Goal: Task Accomplishment & Management: Manage account settings

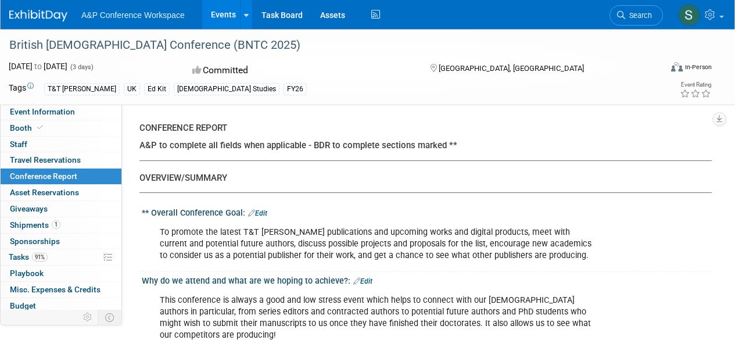
select select "NO"
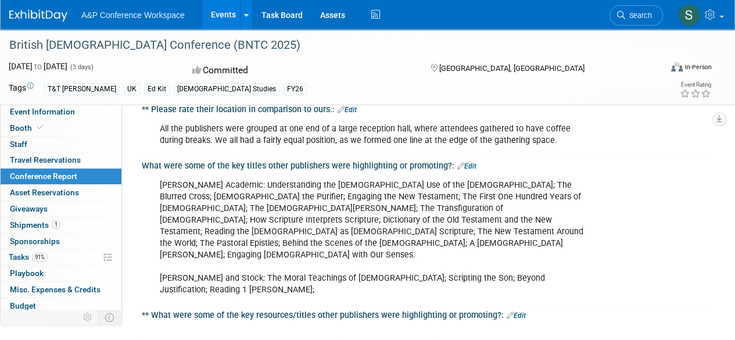
scroll to position [697, 0]
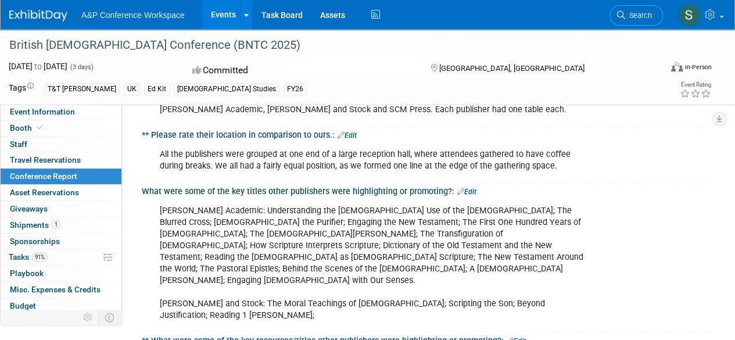
click at [470, 188] on link "Edit" at bounding box center [466, 192] width 19 height 8
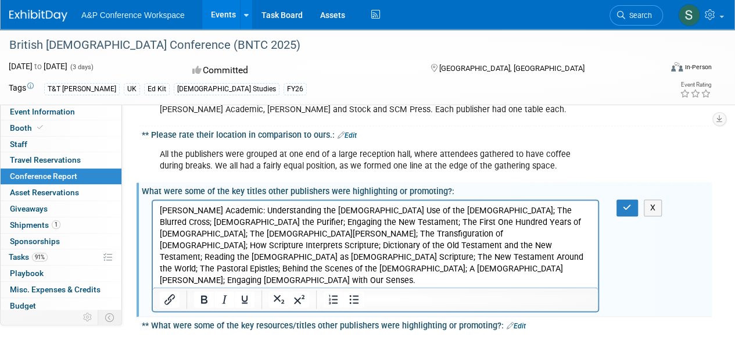
scroll to position [755, 0]
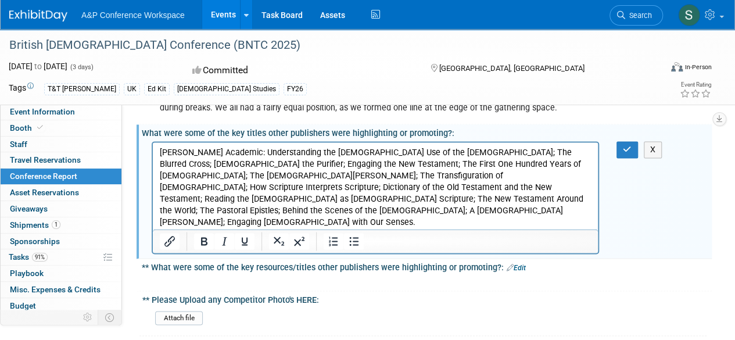
click at [552, 220] on p "[PERSON_NAME] Academic: Understanding the [DEMOGRAPHIC_DATA] Use of the [DEMOGR…" at bounding box center [376, 204] width 432 height 117
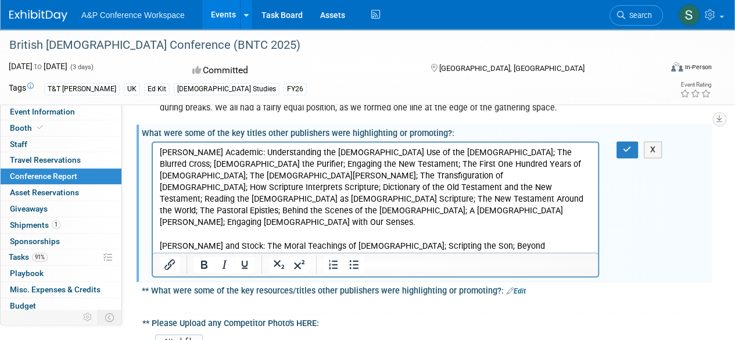
scroll to position [0, 0]
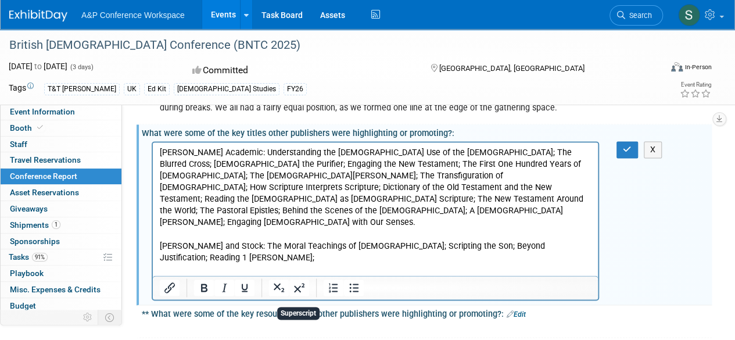
click at [233, 275] on p "SCM Press: The Cry of the Earth and the Cry of the Poor; Introducing Analytic T…" at bounding box center [376, 298] width 432 height 46
click at [344, 275] on p "SCM Press: The Cry of the Earth and the Cry of the Poor; Introducing Analytic T…" at bounding box center [376, 298] width 432 height 46
click at [336, 275] on p "SCM Press: The Cry of the Earth and the Cry of the Poor; Introducing Analytic T…" at bounding box center [376, 298] width 432 height 46
click at [435, 275] on p "SCM Press: The Cry of the Earth and the Cry of the Poor; Introducing Analytic T…" at bounding box center [376, 298] width 432 height 46
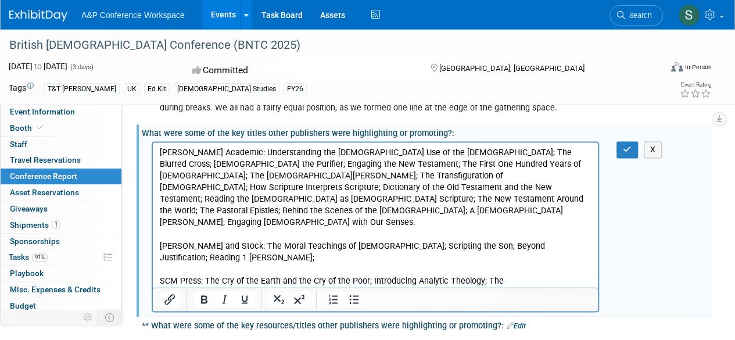
click at [382, 279] on p "SCM Press: The Cry of the Earth and the Cry of the Poor; Introducing Analytic T…" at bounding box center [376, 310] width 432 height 70
click at [504, 275] on p "SCM Press: The Cry of the Earth and the Cry of the Poor; Introducing Analytic T…" at bounding box center [376, 310] width 432 height 70
click at [375, 281] on p "SCM Press: The Cry of the Earth and the Cry of the Poor; Introducing Analytic T…" at bounding box center [376, 310] width 432 height 70
click at [491, 279] on p "SCM Press: The Cry of the Earth and the Cry of the Poor; Introducing Analytic T…" at bounding box center [376, 310] width 432 height 70
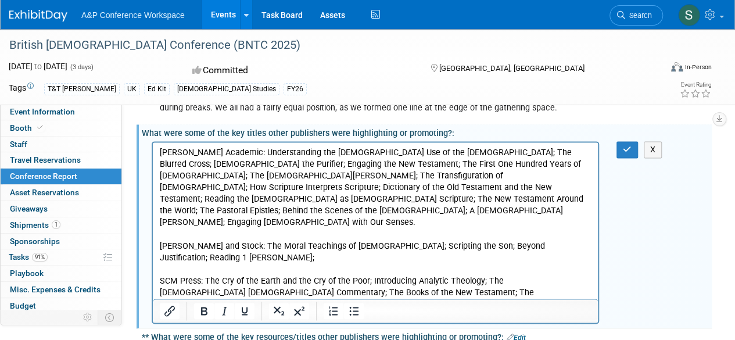
click at [489, 178] on p "[PERSON_NAME] Academic: Understanding the [DEMOGRAPHIC_DATA] Use of the [DEMOGR…" at bounding box center [376, 204] width 432 height 117
click at [460, 290] on p "SCM Press: The Cry of the Earth and the Cry of the Poor; Introducing Analytic T…" at bounding box center [376, 316] width 432 height 82
click at [488, 295] on p "SCM Press: The Cry of the Earth and the Cry of the Poor; Introducing Analytic T…" at bounding box center [376, 316] width 432 height 82
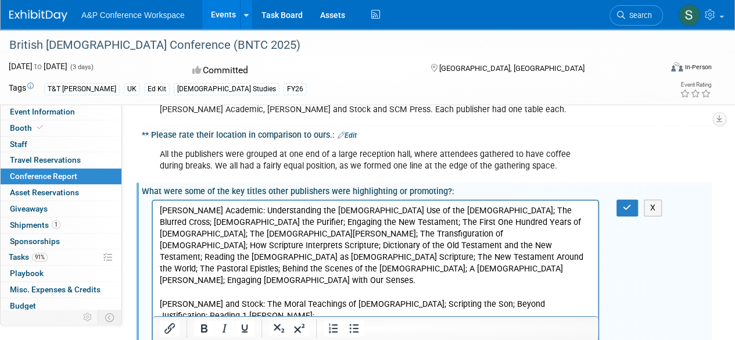
scroll to position [755, 0]
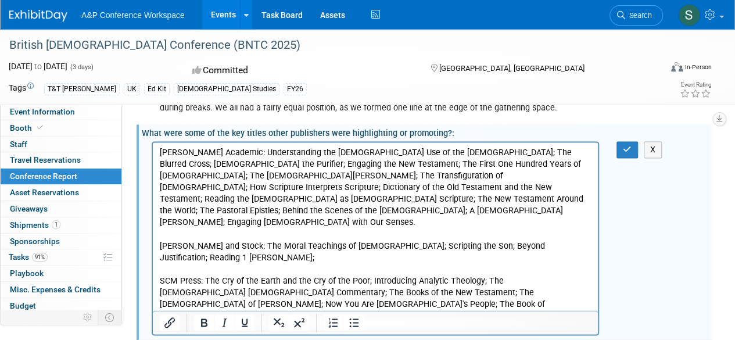
click at [358, 303] on p "SCM Press: The Cry of the Earth and the Cry of the Poor; Introducing Analytic T…" at bounding box center [376, 322] width 432 height 94
click at [406, 304] on p "SCM Press: The Cry of the Earth and the Cry of the Poor; Introducing Analytic T…" at bounding box center [376, 322] width 432 height 94
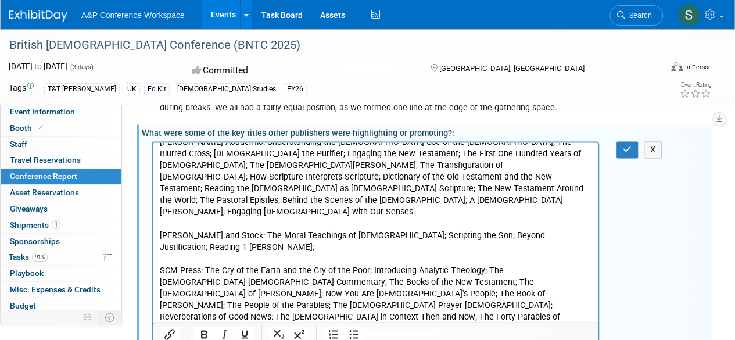
scroll to position [0, 0]
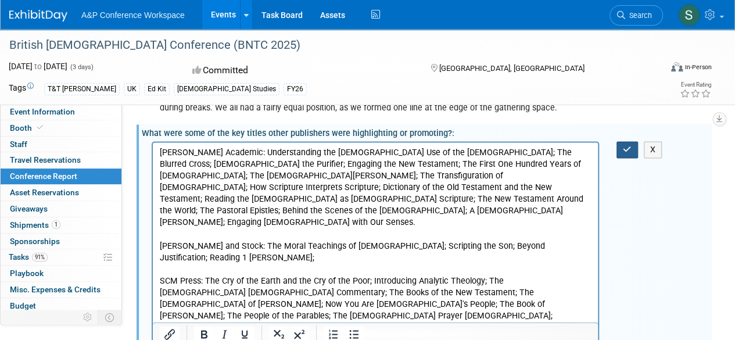
click at [624, 148] on icon "button" at bounding box center [627, 149] width 9 height 8
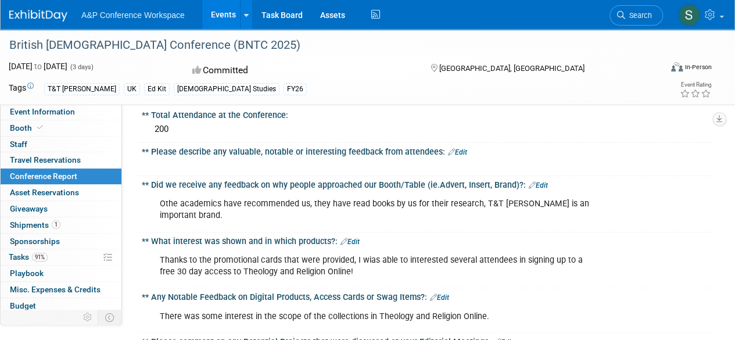
scroll to position [2208, 0]
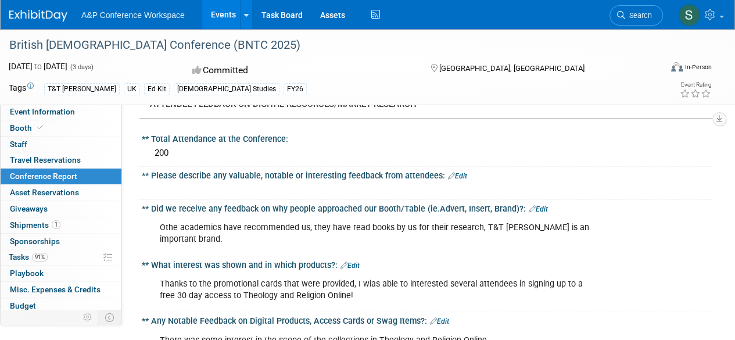
click at [351, 261] on link "Edit" at bounding box center [349, 265] width 19 height 8
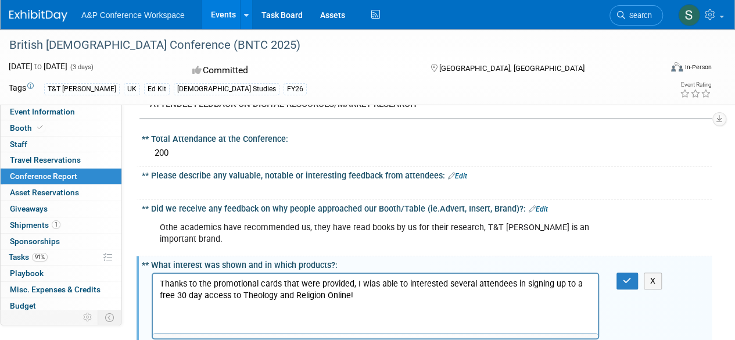
scroll to position [0, 0]
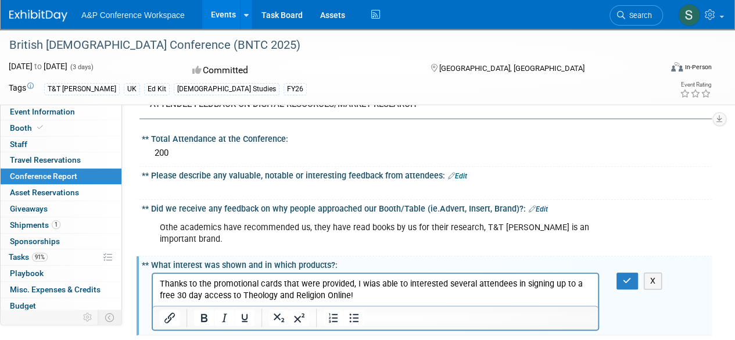
click at [368, 285] on p "Thanks to the promotional cards that were provided, I wias able to interested s…" at bounding box center [376, 289] width 432 height 23
click at [440, 284] on p "Thanks to the promotional cards that were provided, I was able to interested se…" at bounding box center [376, 289] width 432 height 23
click at [619, 272] on button "button" at bounding box center [626, 280] width 21 height 17
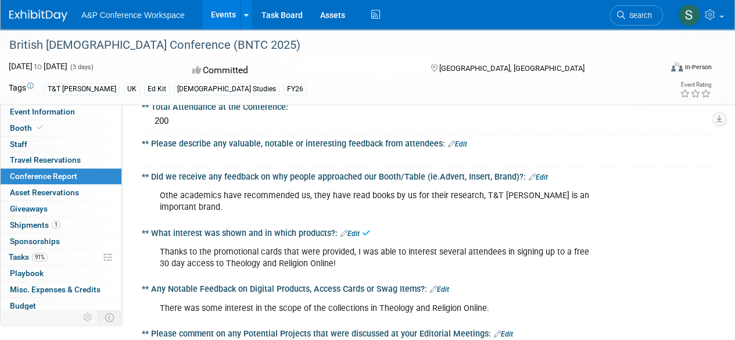
scroll to position [2266, 0]
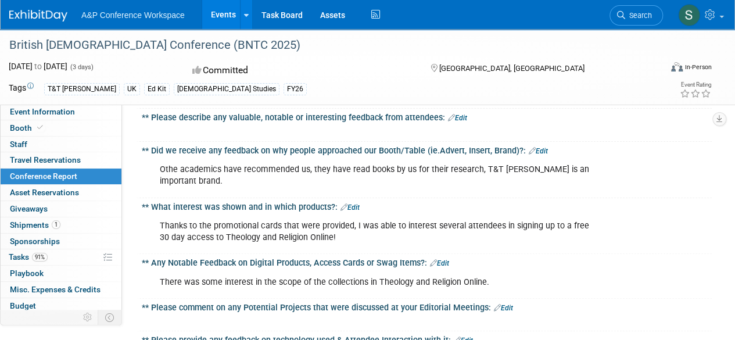
click at [447, 259] on link "Edit" at bounding box center [439, 263] width 19 height 8
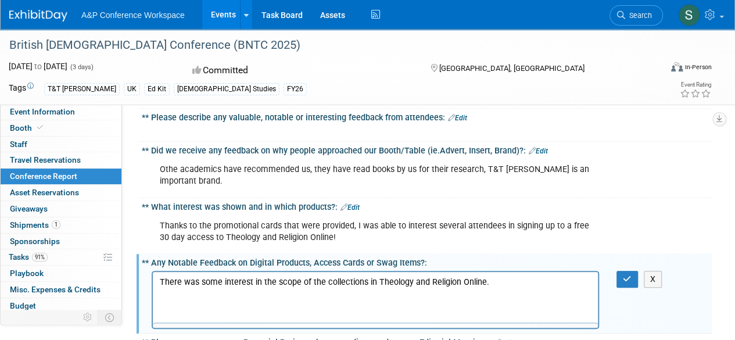
scroll to position [0, 0]
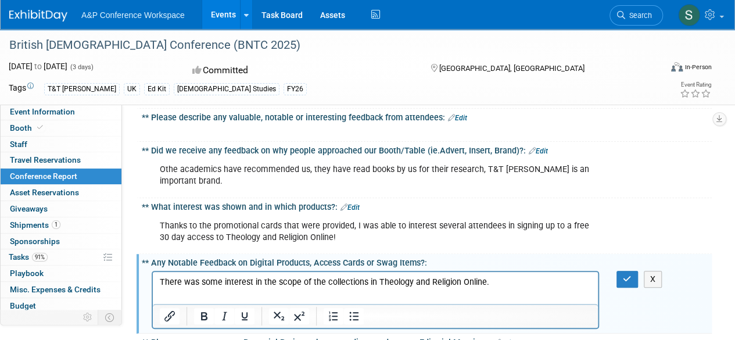
click at [504, 284] on p "There was some interest in the scope of the collections in Theology and Religio…" at bounding box center [376, 282] width 432 height 12
click at [617, 271] on button "button" at bounding box center [626, 279] width 21 height 17
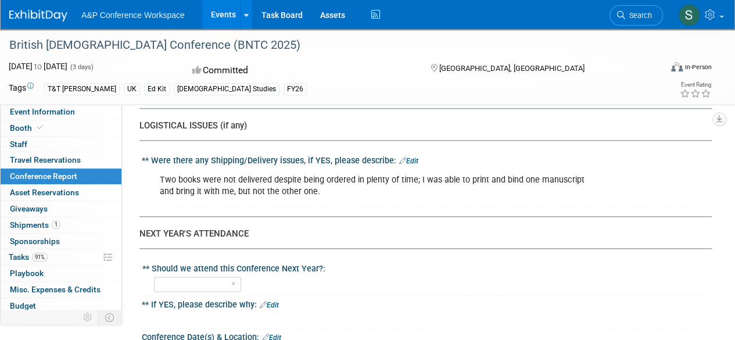
scroll to position [2847, 0]
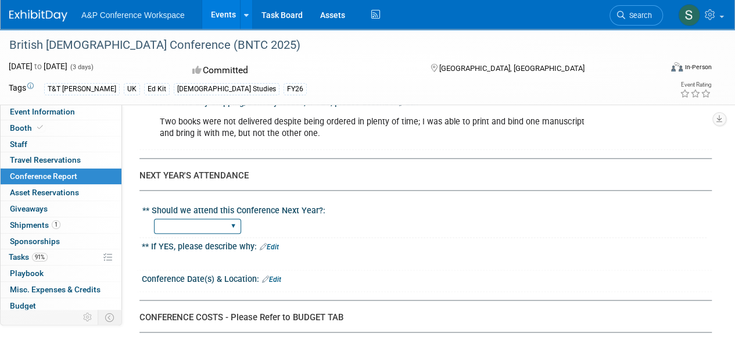
click at [235, 218] on select "YES NO" at bounding box center [197, 226] width 87 height 16
select select "YES"
click at [154, 218] on select "YES NO" at bounding box center [197, 226] width 87 height 16
click at [273, 243] on link "Edit" at bounding box center [269, 247] width 19 height 8
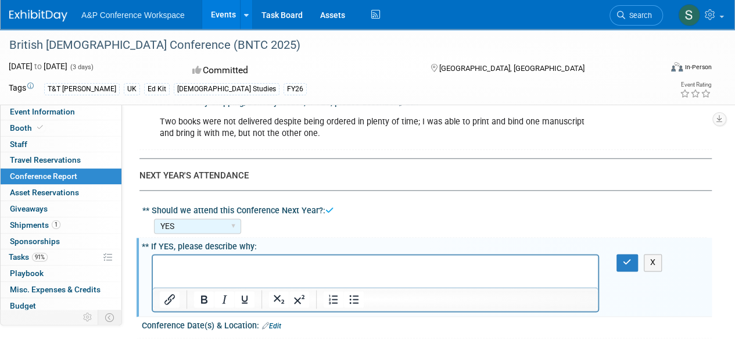
scroll to position [0, 0]
click at [184, 264] on p "Rich Text Area. Press ALT-0 for help." at bounding box center [376, 266] width 432 height 12
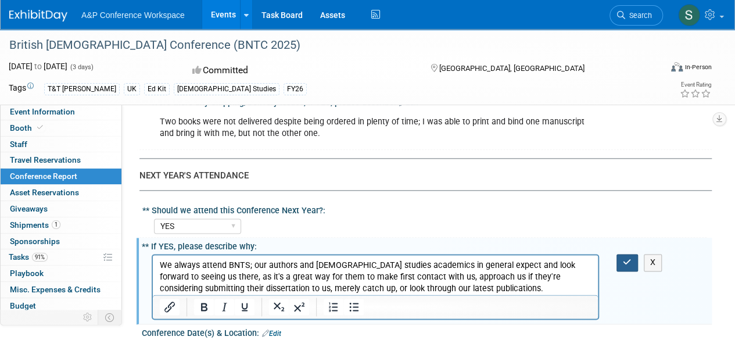
click at [620, 254] on button "button" at bounding box center [626, 262] width 21 height 17
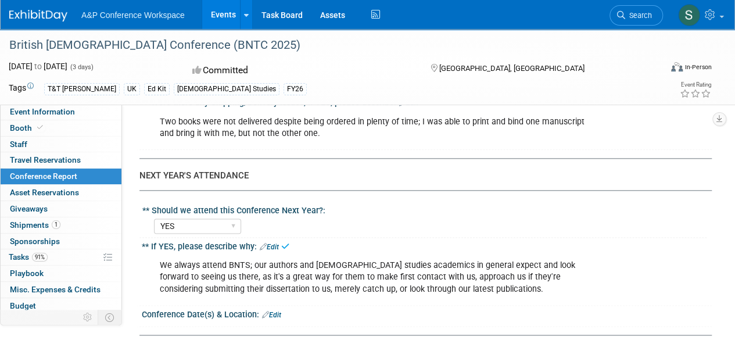
click at [273, 311] on link "Edit" at bounding box center [271, 315] width 19 height 8
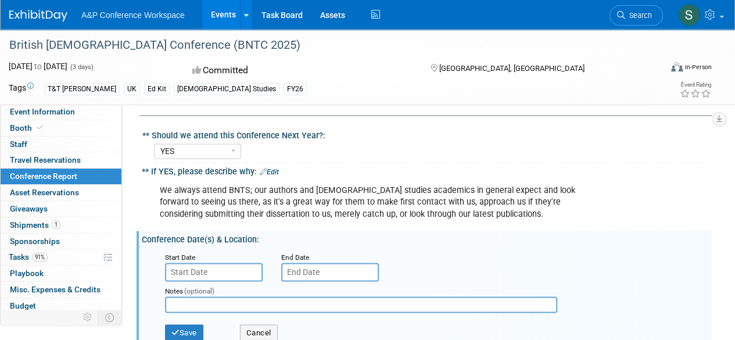
scroll to position [2963, 0]
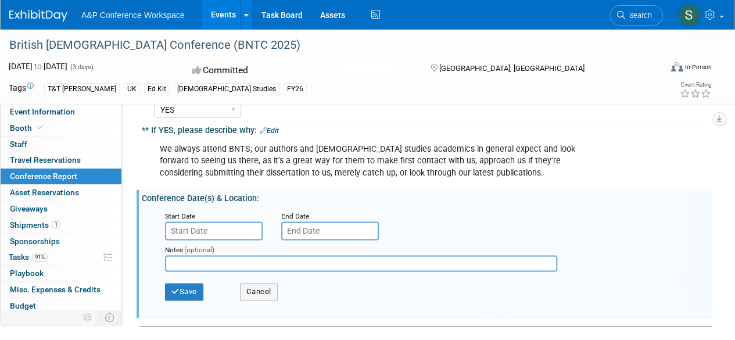
paste input "St Patrick’s [GEOGRAPHIC_DATA], [GEOGRAPHIC_DATA]"
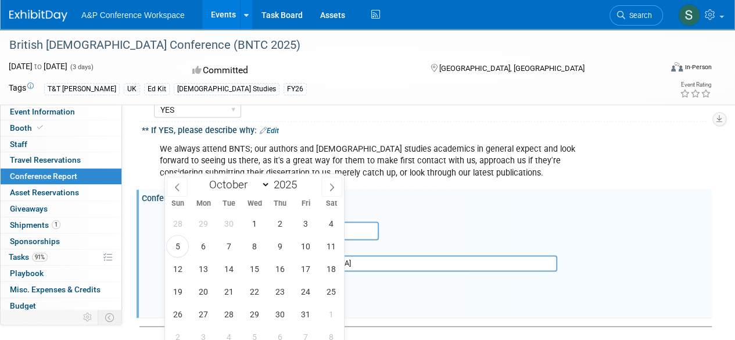
click at [223, 221] on input "text" at bounding box center [214, 230] width 98 height 19
click at [374, 255] on input "St Patrick’s [GEOGRAPHIC_DATA], [GEOGRAPHIC_DATA]" at bounding box center [361, 263] width 392 height 16
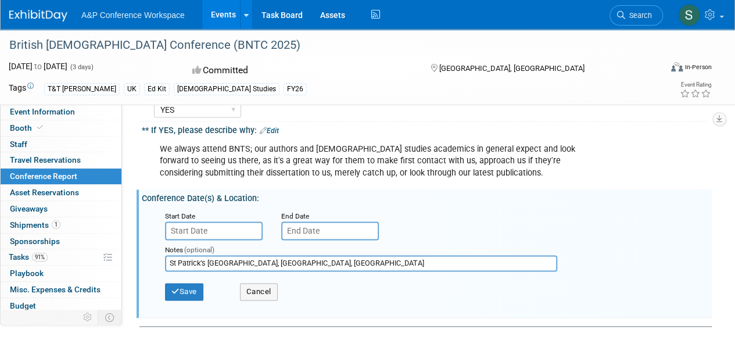
type input "St Patrick’s [GEOGRAPHIC_DATA], [GEOGRAPHIC_DATA], [GEOGRAPHIC_DATA]"
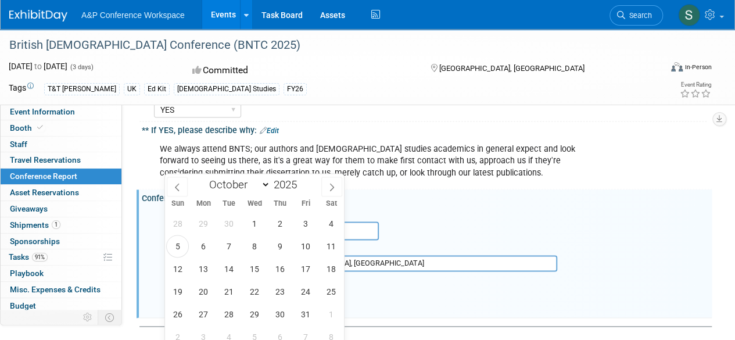
click at [228, 221] on input "text" at bounding box center [214, 230] width 98 height 19
click at [330, 186] on icon at bounding box center [332, 187] width 8 height 8
select select "11"
click at [330, 186] on icon at bounding box center [332, 187] width 8 height 8
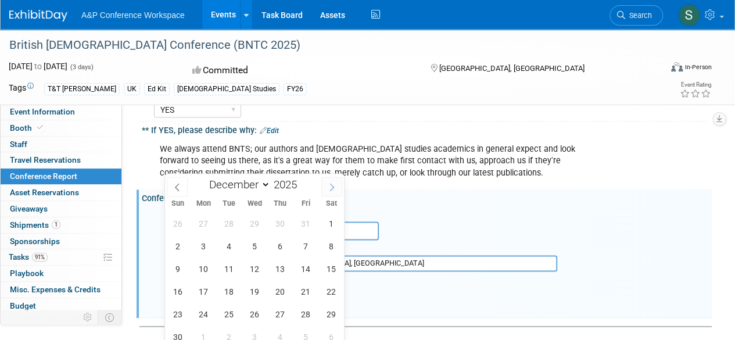
type input "2026"
click at [330, 186] on icon at bounding box center [332, 187] width 8 height 8
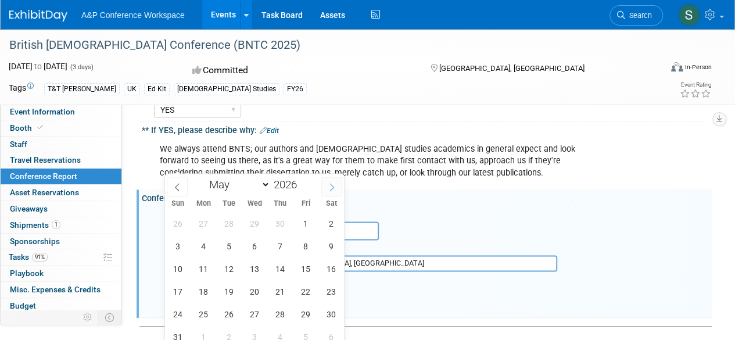
click at [330, 186] on icon at bounding box center [332, 187] width 8 height 8
select select "7"
click at [201, 315] on span "24" at bounding box center [203, 314] width 23 height 23
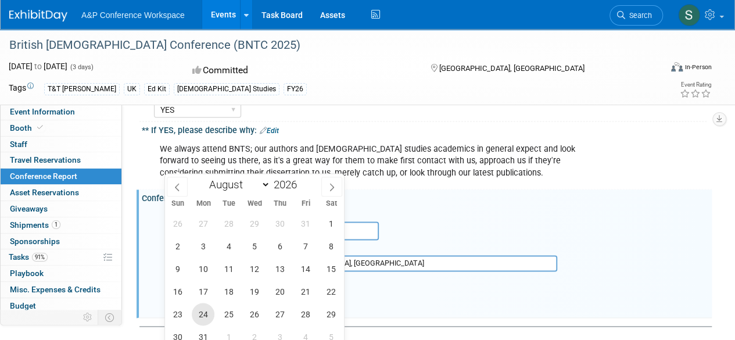
type input "[DATE]"
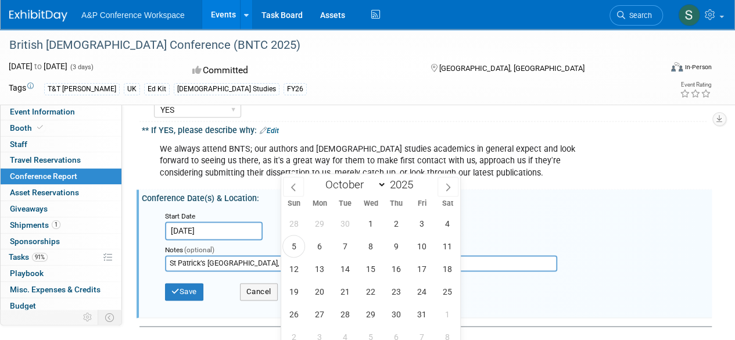
click at [311, 221] on input "text" at bounding box center [330, 230] width 98 height 19
click at [450, 186] on icon at bounding box center [448, 187] width 8 height 8
select select "11"
click at [450, 186] on icon at bounding box center [448, 187] width 8 height 8
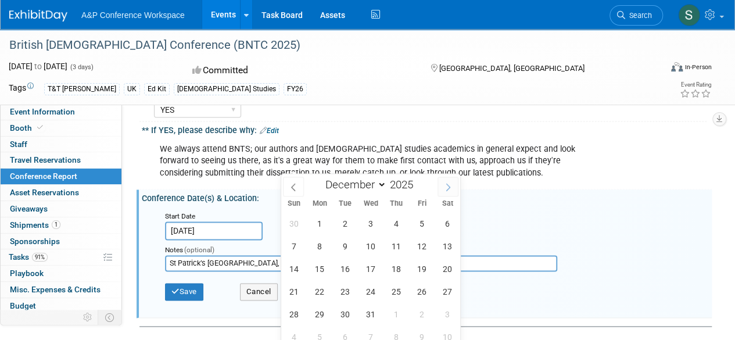
type input "2026"
click at [450, 186] on icon at bounding box center [448, 187] width 8 height 8
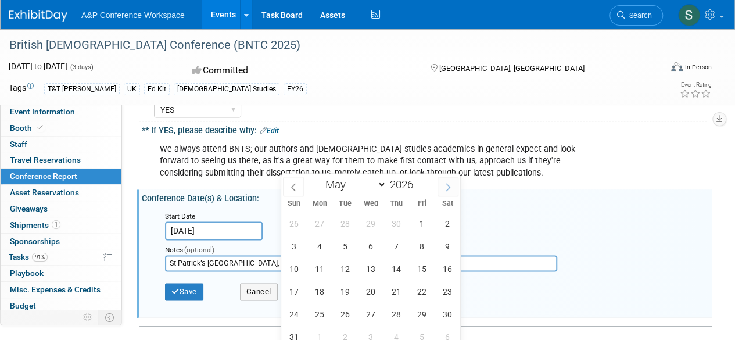
click at [450, 186] on icon at bounding box center [448, 187] width 8 height 8
click at [297, 188] on span at bounding box center [293, 187] width 21 height 20
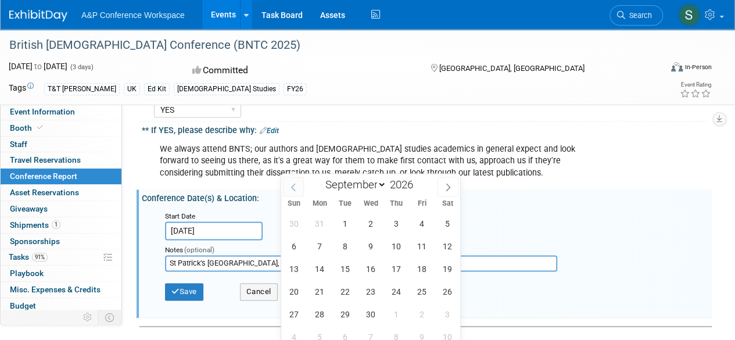
select select "7"
click at [371, 314] on span "26" at bounding box center [370, 314] width 23 height 23
type input "[DATE]"
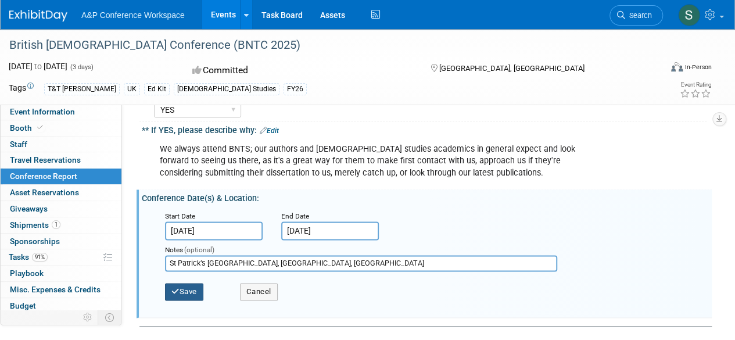
click at [182, 283] on button "Save" at bounding box center [184, 291] width 38 height 17
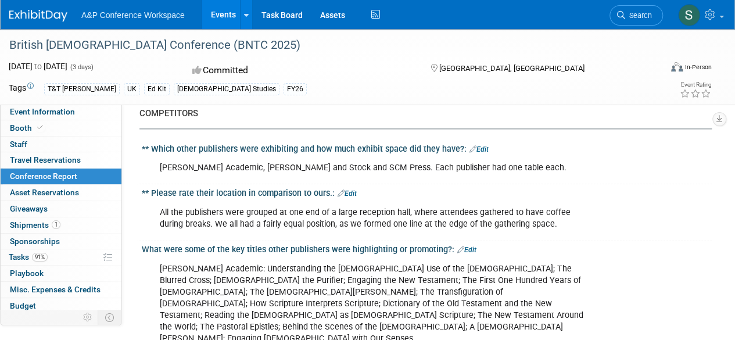
scroll to position [697, 0]
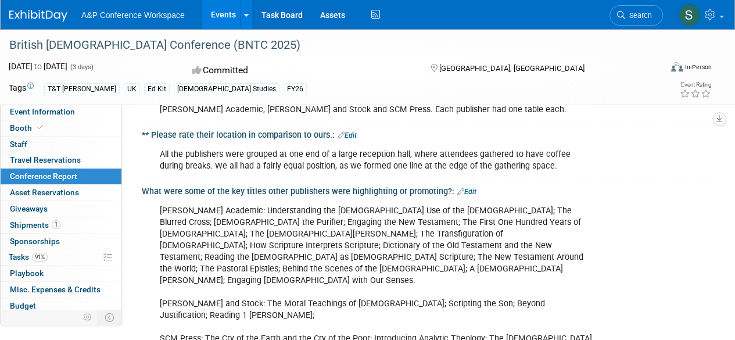
click at [472, 191] on link "Edit" at bounding box center [466, 192] width 19 height 8
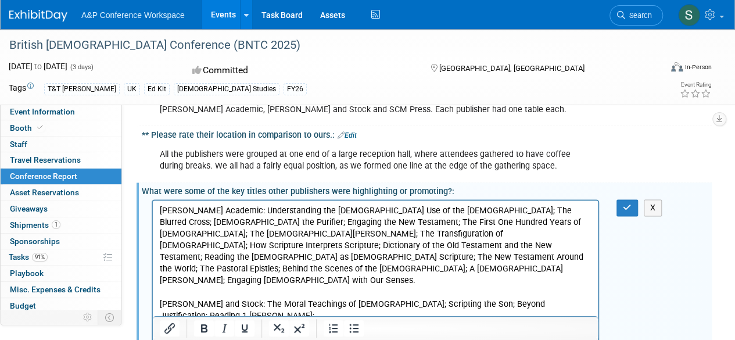
scroll to position [0, 0]
click at [227, 210] on p "[PERSON_NAME] Academic: Understanding the [DEMOGRAPHIC_DATA] Use of the [DEMOGR…" at bounding box center [376, 321] width 432 height 234
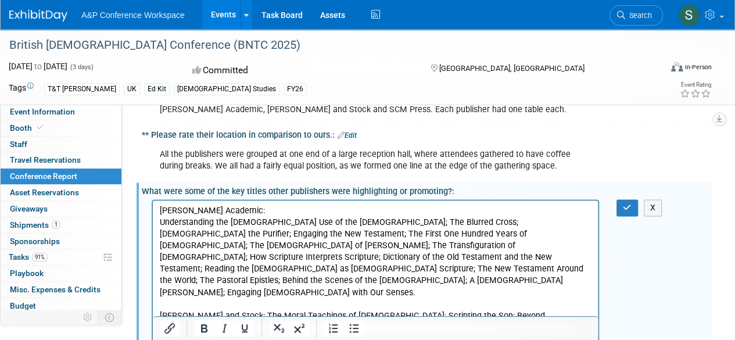
click at [388, 221] on p "Understanding the [DEMOGRAPHIC_DATA] Use of the [DEMOGRAPHIC_DATA]; The Blurred…" at bounding box center [376, 333] width 432 height 234
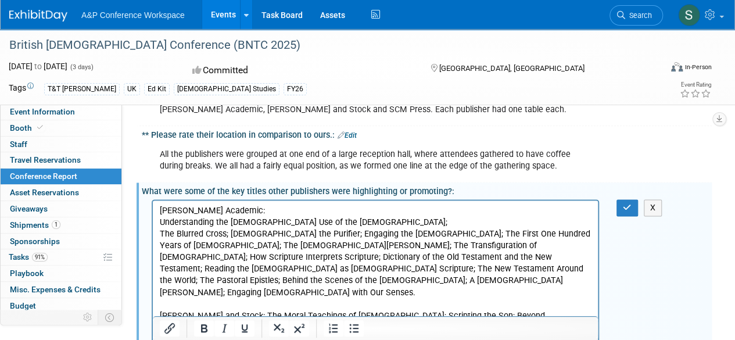
click at [231, 235] on p "The Blurred Cross; [DEMOGRAPHIC_DATA] the Purifier; Engaging the [DEMOGRAPHIC_D…" at bounding box center [376, 338] width 432 height 221
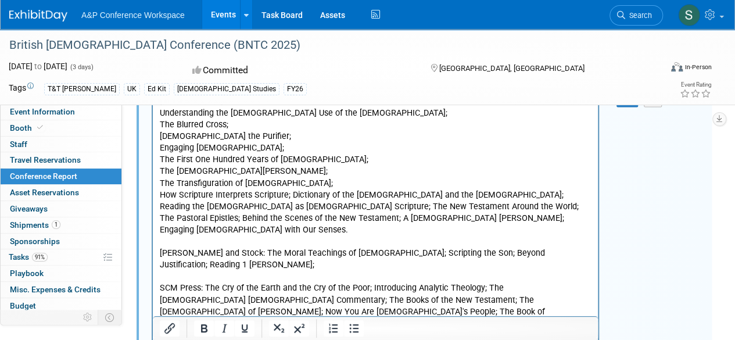
scroll to position [813, 0]
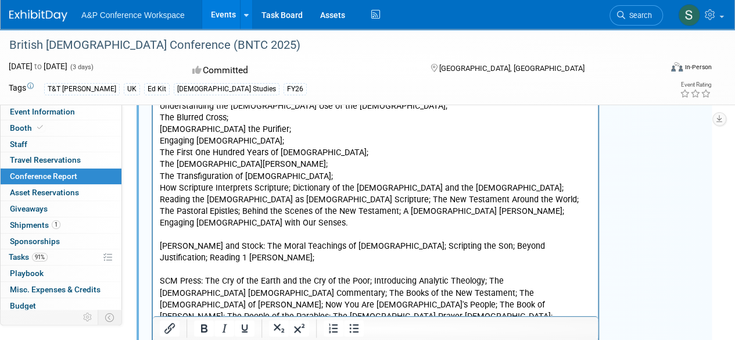
click at [289, 188] on p "How Scripture Interprets Scripture; Dictionary of the [DEMOGRAPHIC_DATA] and th…" at bounding box center [376, 281] width 432 height 198
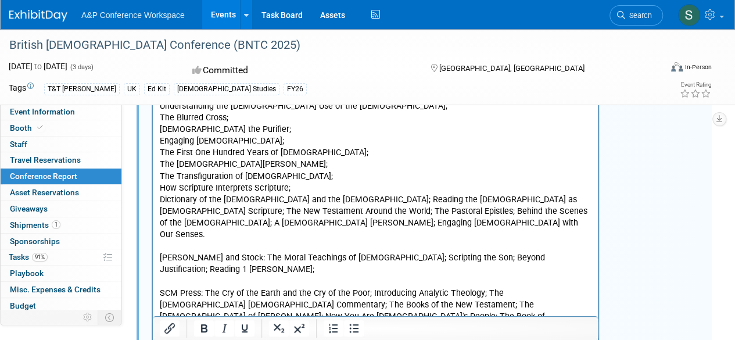
click at [372, 198] on p "Dictionary of the [DEMOGRAPHIC_DATA] and the [DEMOGRAPHIC_DATA]; Reading the [D…" at bounding box center [376, 292] width 432 height 198
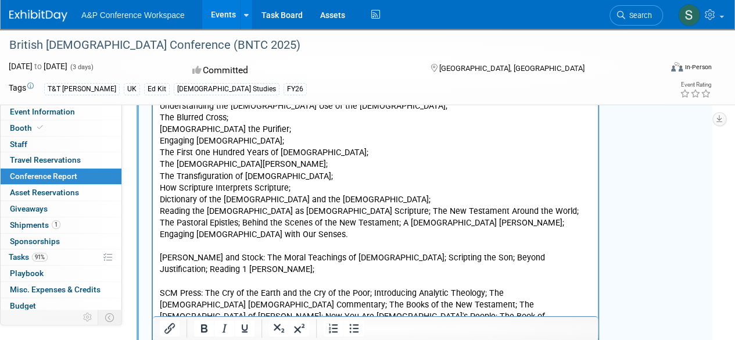
click at [323, 209] on p "Reading the [DEMOGRAPHIC_DATA] as [DEMOGRAPHIC_DATA] Scripture; The New Testame…" at bounding box center [376, 298] width 432 height 186
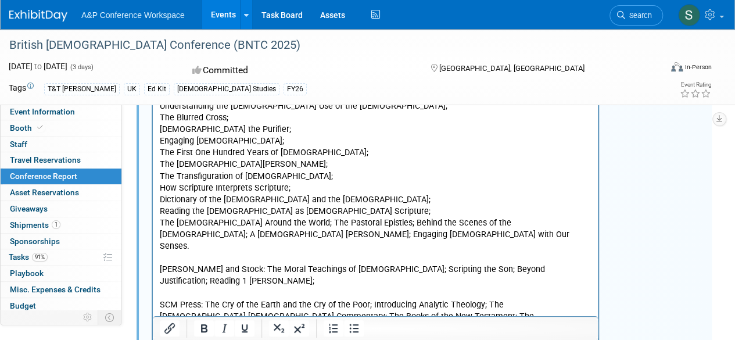
click at [304, 220] on p "The [DEMOGRAPHIC_DATA] Around the World; The Pastoral Epistles; Behind the Scen…" at bounding box center [376, 310] width 432 height 186
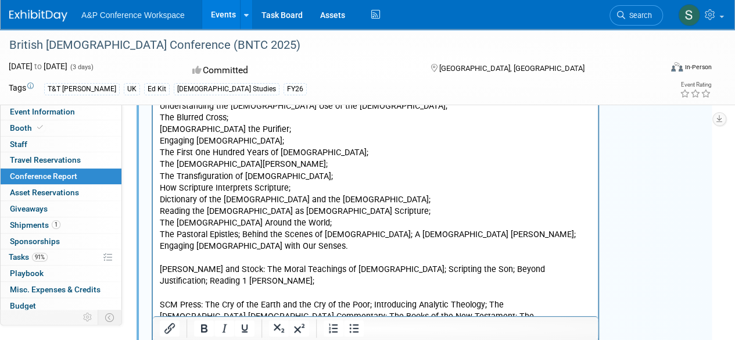
click at [241, 234] on p "The Pastoral Epistles; Behind the Scenes of [DEMOGRAPHIC_DATA]; A [DEMOGRAPHIC_…" at bounding box center [376, 315] width 432 height 175
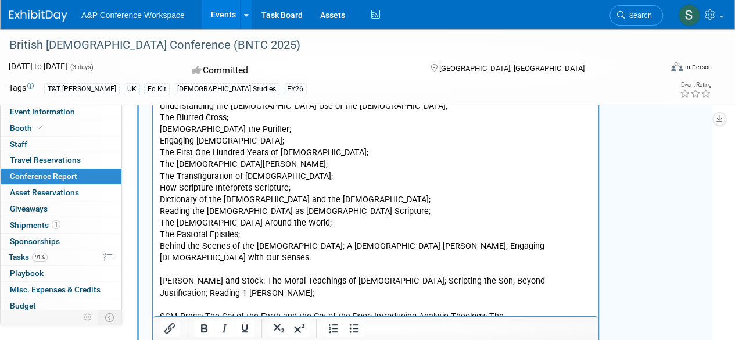
click at [316, 246] on p "Behind the Scenes of the [DEMOGRAPHIC_DATA]; A [DEMOGRAPHIC_DATA] [PERSON_NAME]…" at bounding box center [376, 327] width 432 height 175
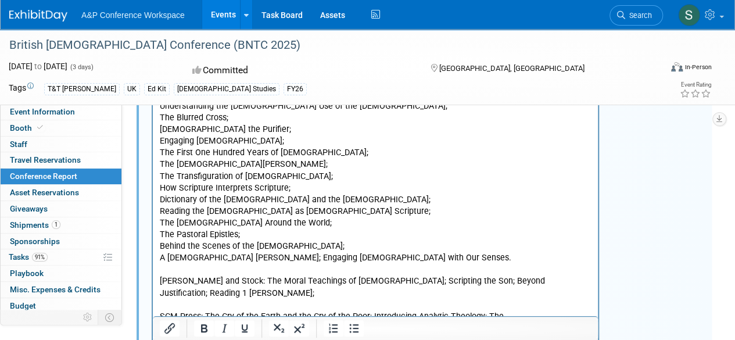
click at [217, 259] on p "A [DEMOGRAPHIC_DATA] [PERSON_NAME]; Engaging [DEMOGRAPHIC_DATA] with Our Senses…" at bounding box center [376, 333] width 432 height 163
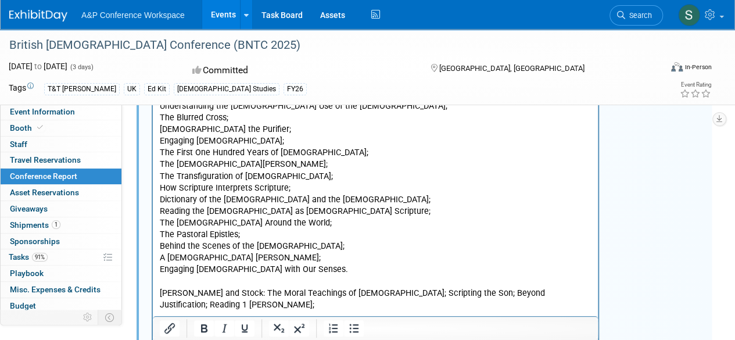
scroll to position [871, 0]
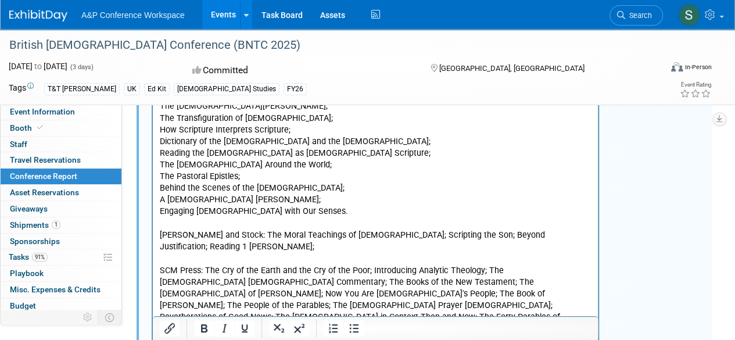
click at [220, 235] on p "Engaging [DEMOGRAPHIC_DATA] with Our Senses. [PERSON_NAME] and Stock: The Moral…" at bounding box center [376, 286] width 432 height 163
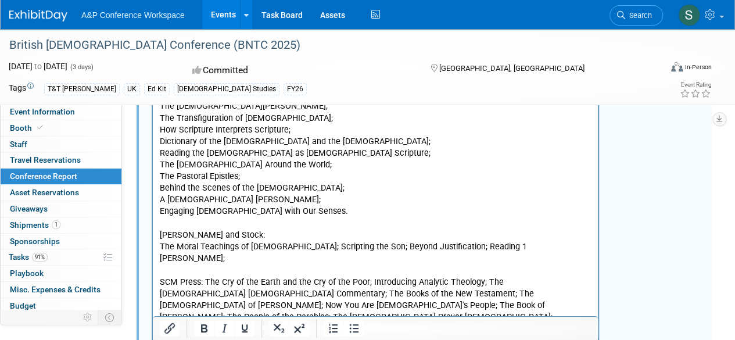
click at [276, 244] on p "The Moral Teachings of [DEMOGRAPHIC_DATA]; Scripting the Son; Beyond Justificat…" at bounding box center [376, 310] width 432 height 140
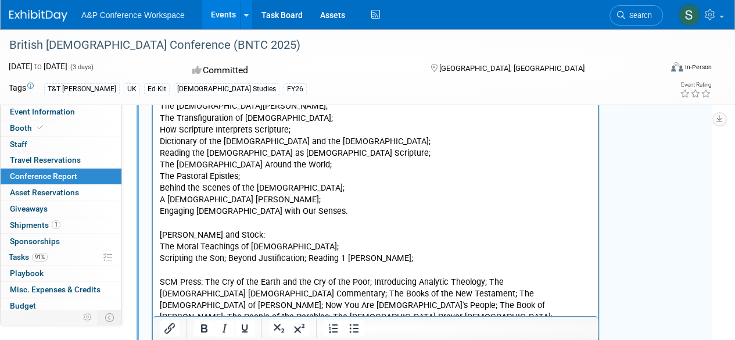
click at [227, 257] on p "Scripting the Son; Beyond Justification; Reading 1 [PERSON_NAME]; SCM Press: Th…" at bounding box center [376, 316] width 432 height 128
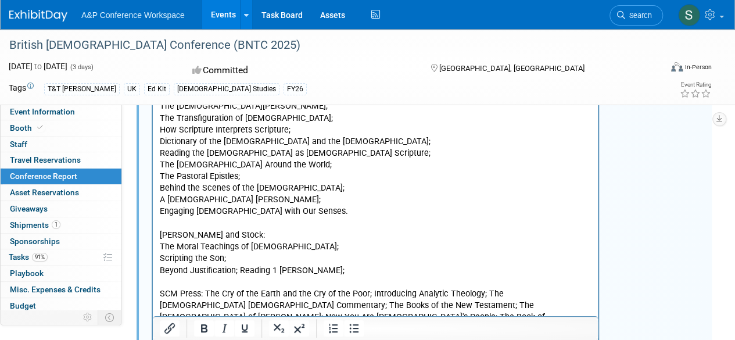
click at [240, 269] on p "Beyond Justification; Reading 1 [PERSON_NAME]; SCM Press: The Cry of the Earth …" at bounding box center [376, 328] width 432 height 128
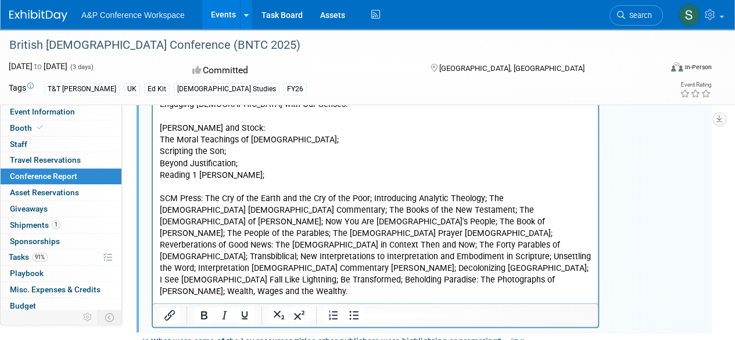
scroll to position [988, 0]
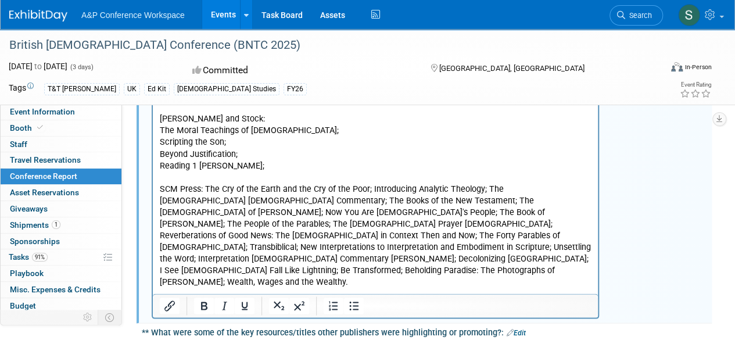
click at [206, 189] on p "Reading 1 [PERSON_NAME]; SCM Press: The Cry of the Earth and the Cry of the Poo…" at bounding box center [376, 224] width 432 height 128
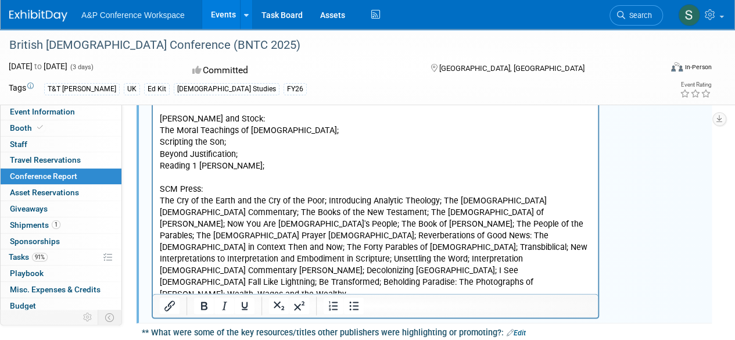
click at [325, 198] on p "The Cry of the Earth and the Cry of the Poor; Introducing Analytic Theology; Th…" at bounding box center [376, 247] width 432 height 105
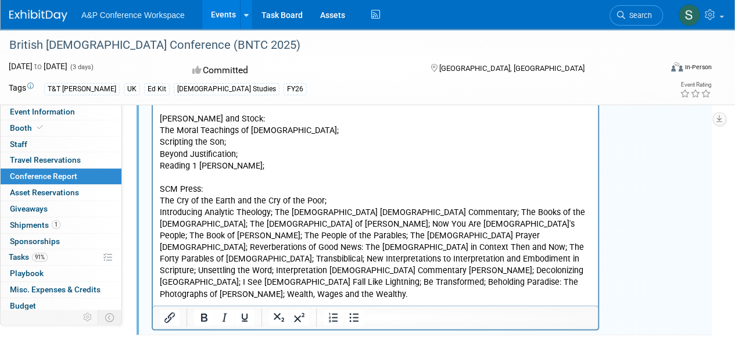
click at [275, 211] on p "Introducing Analytic Theology; The [DEMOGRAPHIC_DATA] [DEMOGRAPHIC_DATA] Commen…" at bounding box center [376, 253] width 432 height 94
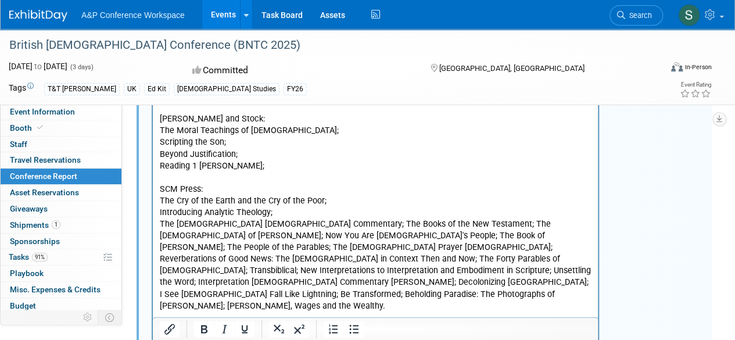
click at [273, 220] on p "The [DEMOGRAPHIC_DATA] [DEMOGRAPHIC_DATA] Commentary; The Books of the New Test…" at bounding box center [376, 265] width 432 height 94
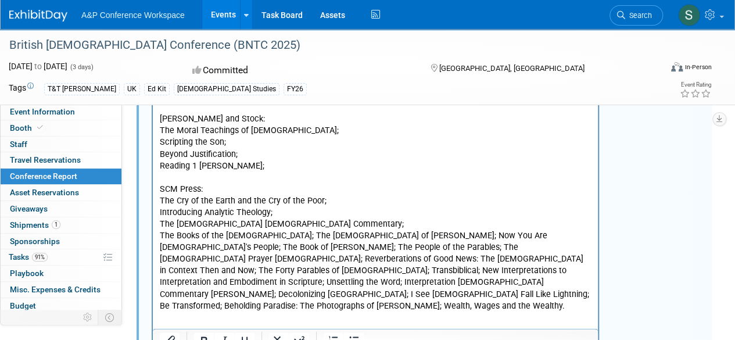
click at [287, 229] on p "The Books of the [DEMOGRAPHIC_DATA]; The [DEMOGRAPHIC_DATA] of [PERSON_NAME]; N…" at bounding box center [376, 270] width 432 height 82
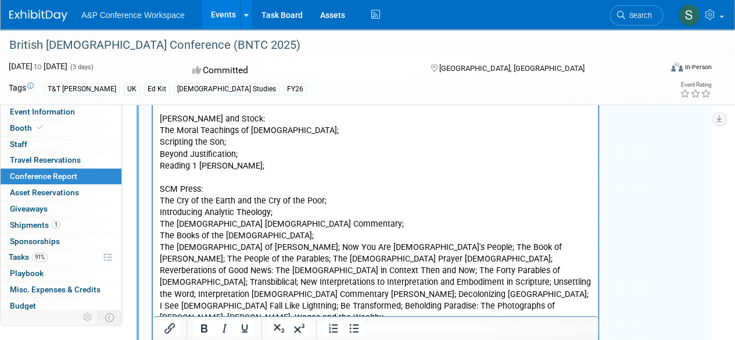
click at [237, 245] on p "The [DEMOGRAPHIC_DATA] of [PERSON_NAME]; Now You Are [DEMOGRAPHIC_DATA]'s Peopl…" at bounding box center [376, 282] width 432 height 82
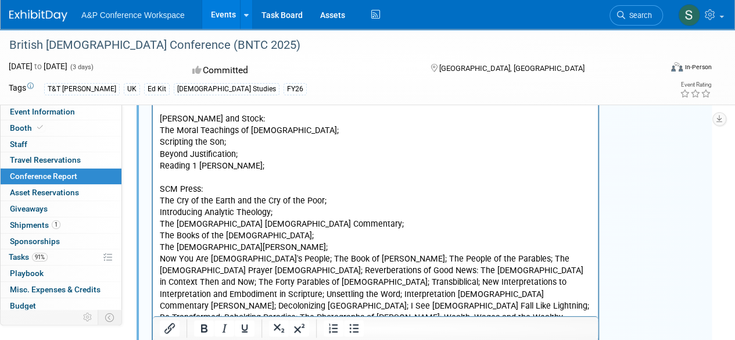
click at [263, 255] on p "Now You Are [DEMOGRAPHIC_DATA]'s People; The Book of [PERSON_NAME]; The People …" at bounding box center [376, 288] width 432 height 70
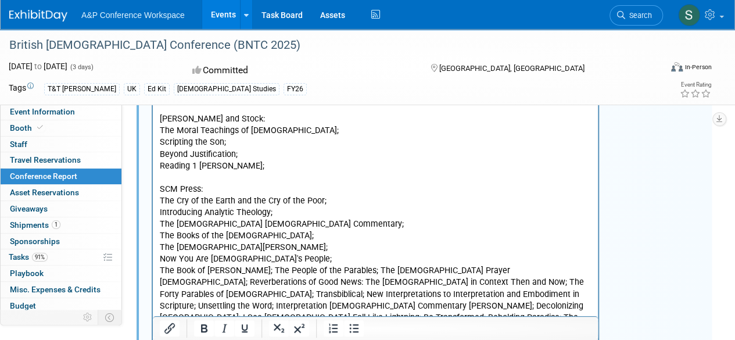
click at [268, 271] on p "The Book of [PERSON_NAME]; The People of the Parables; The [DEMOGRAPHIC_DATA] P…" at bounding box center [376, 299] width 432 height 70
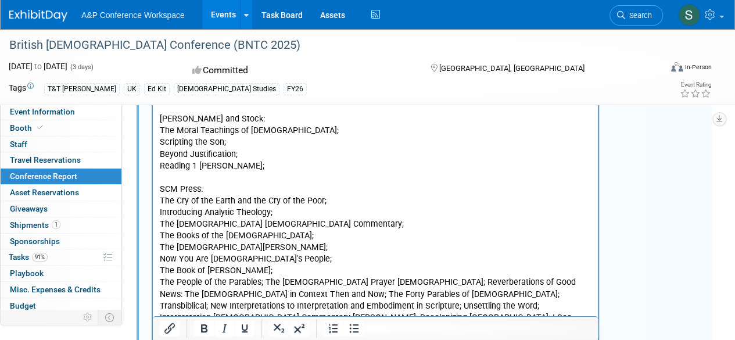
click at [264, 282] on p "The People of the Parables; The [DEMOGRAPHIC_DATA] Prayer [DEMOGRAPHIC_DATA]; R…" at bounding box center [376, 311] width 432 height 70
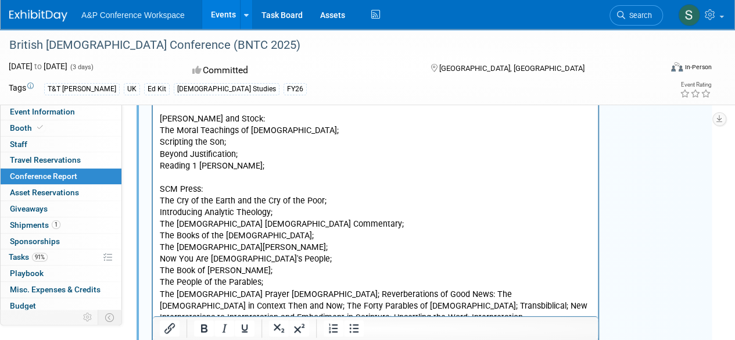
click at [256, 292] on p "The [DEMOGRAPHIC_DATA] Prayer [DEMOGRAPHIC_DATA]; Reverberations of Good News: …" at bounding box center [376, 323] width 432 height 70
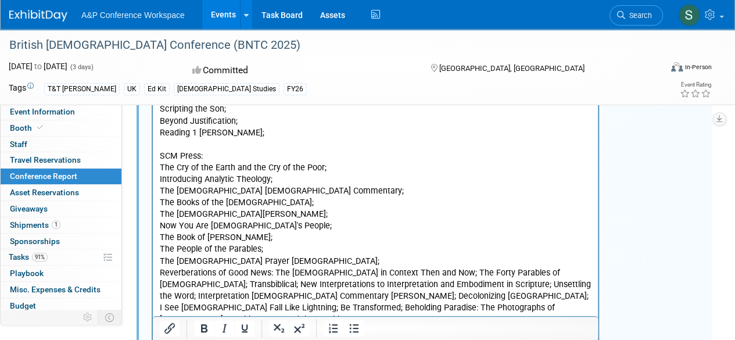
scroll to position [1046, 0]
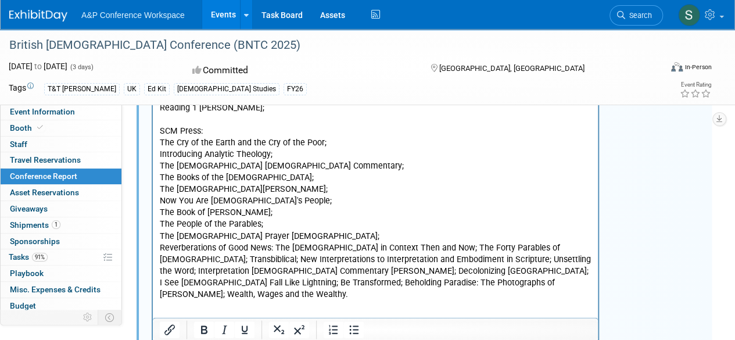
click at [419, 247] on p "Reverberations of Good News: The [DEMOGRAPHIC_DATA] in Context Then and Now; Th…" at bounding box center [376, 271] width 432 height 58
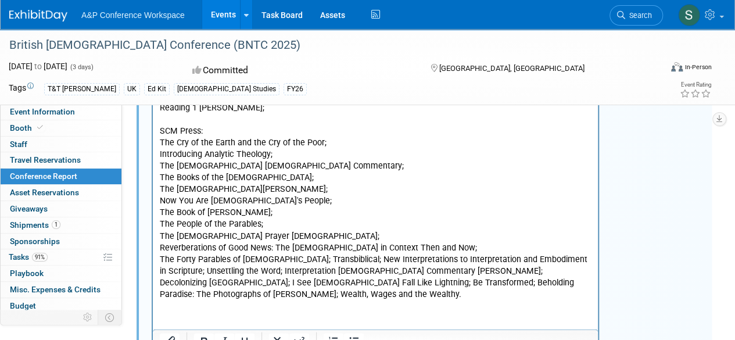
click at [268, 259] on p "The Forty Parables of [DEMOGRAPHIC_DATA]; Transbiblical; New Interpretations to…" at bounding box center [376, 276] width 432 height 46
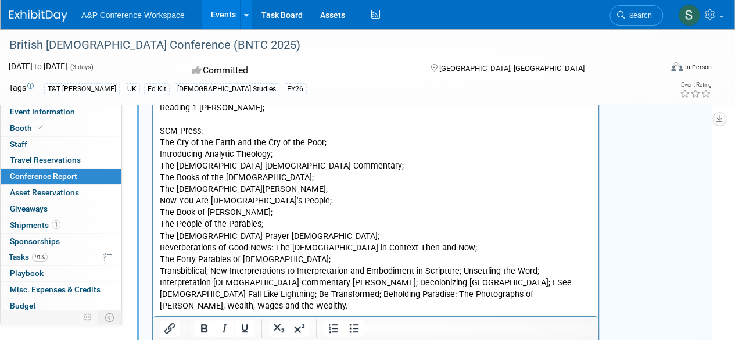
click at [460, 271] on p "Transbiblical; New Interpretations to Interpretation and Embodiment in Scriptur…" at bounding box center [376, 288] width 432 height 46
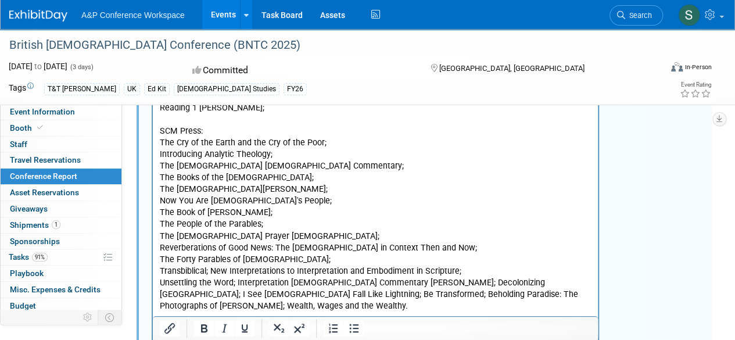
click at [236, 282] on p "Unsettling the Word; Interpretation [DEMOGRAPHIC_DATA] Commentary [PERSON_NAME]…" at bounding box center [376, 294] width 432 height 35
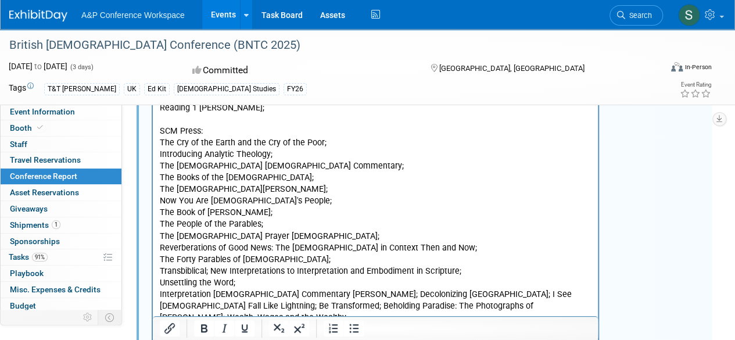
click at [320, 293] on p "Interpretation [DEMOGRAPHIC_DATA] Commentary [PERSON_NAME]; Decolonizing [GEOGR…" at bounding box center [376, 305] width 432 height 35
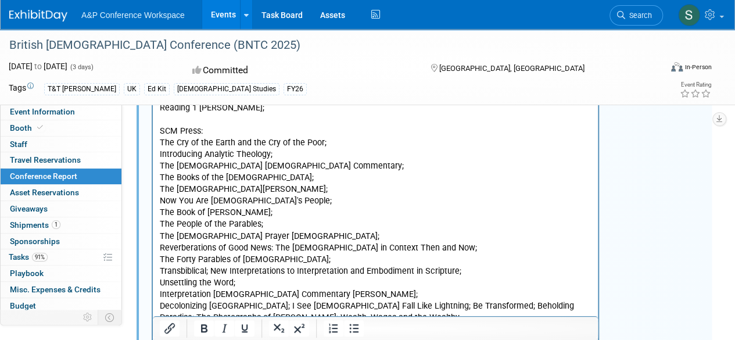
click at [249, 303] on p "Decolonizing [GEOGRAPHIC_DATA]; I See [DEMOGRAPHIC_DATA] Fall Like Lightning; B…" at bounding box center [376, 311] width 432 height 23
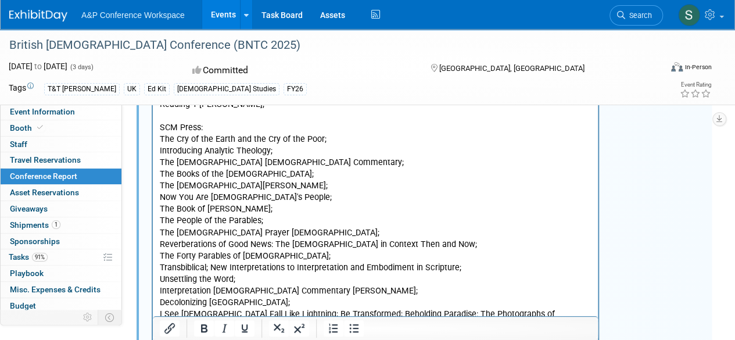
scroll to position [1107, 0]
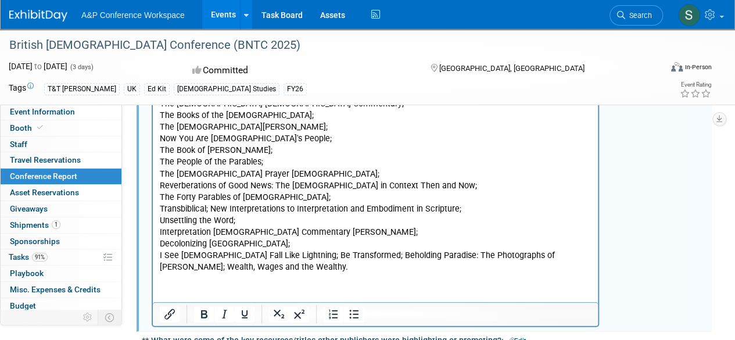
click at [274, 253] on p "I See [DEMOGRAPHIC_DATA] Fall Like Lightning; Be Transformed; Beholding Paradis…" at bounding box center [376, 261] width 432 height 23
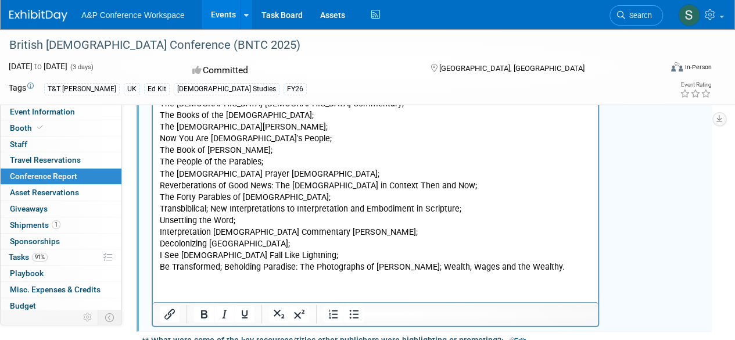
click at [224, 267] on p "Be Transformed; Beholding Paradise: The Photographs of [PERSON_NAME]; Wealth, W…" at bounding box center [376, 267] width 432 height 12
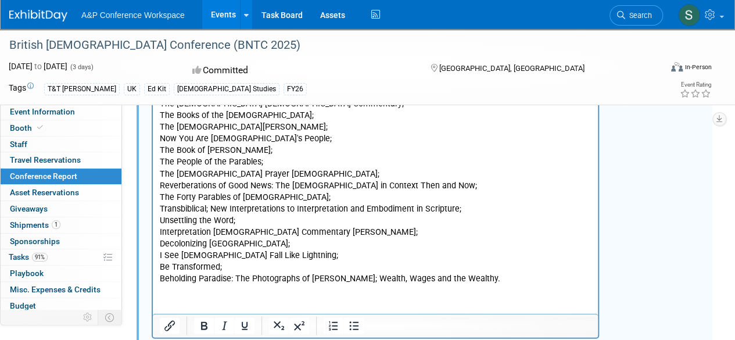
click at [372, 279] on p "Beholding Paradise: The Photographs of [PERSON_NAME]; Wealth, Wages and the Wea…" at bounding box center [376, 279] width 432 height 12
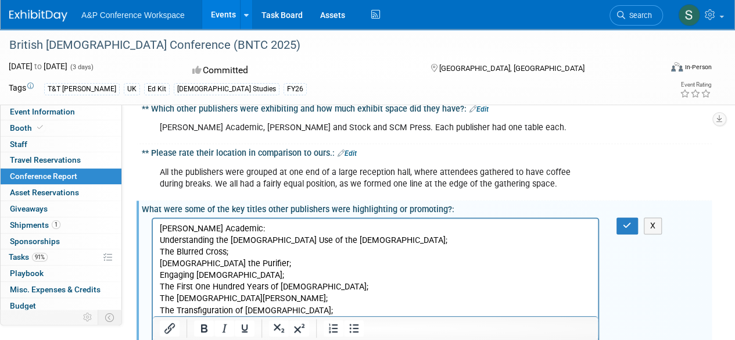
scroll to position [584, 0]
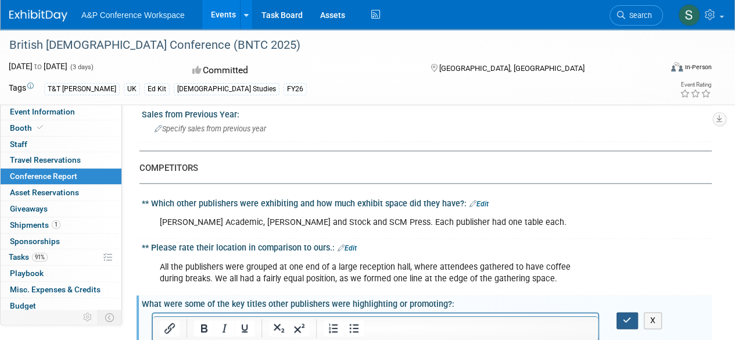
click at [623, 320] on icon "button" at bounding box center [627, 320] width 9 height 8
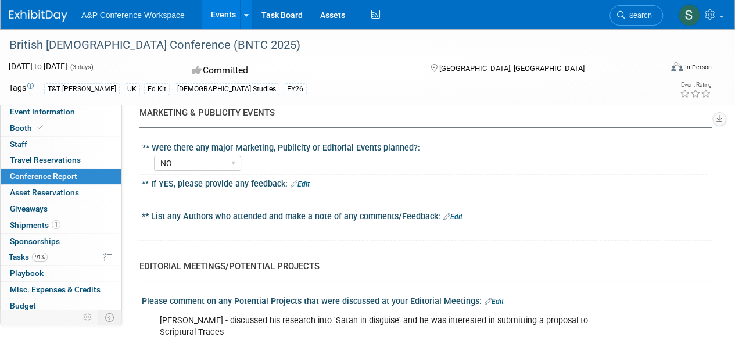
scroll to position [1921, 0]
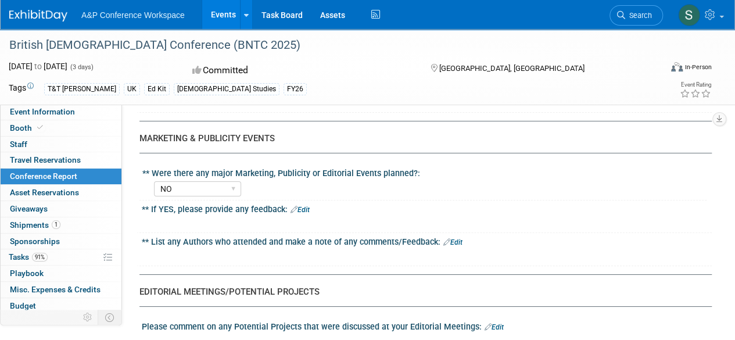
click at [454, 238] on link "Edit" at bounding box center [452, 242] width 19 height 8
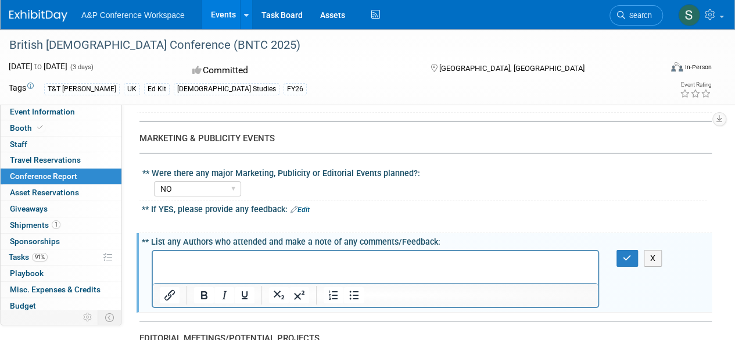
scroll to position [0, 0]
click at [454, 223] on div "X" at bounding box center [427, 222] width 570 height 16
drag, startPoint x: 363, startPoint y: 253, endPoint x: 358, endPoint y: 257, distance: 6.2
click at [362, 253] on html "[PERSON_NAME], working on a handbook proposal for us" at bounding box center [375, 258] width 445 height 16
click at [357, 262] on p "[PERSON_NAME], working on a handbook proposal for us" at bounding box center [376, 261] width 432 height 12
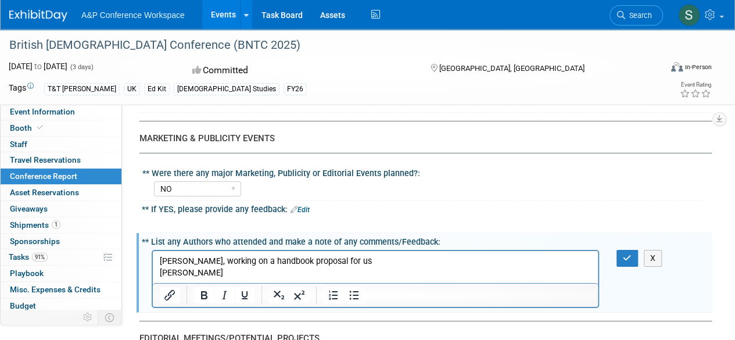
click at [166, 270] on p "[PERSON_NAME]" at bounding box center [376, 273] width 432 height 12
click at [207, 270] on p "[PERSON_NAME]" at bounding box center [376, 273] width 432 height 12
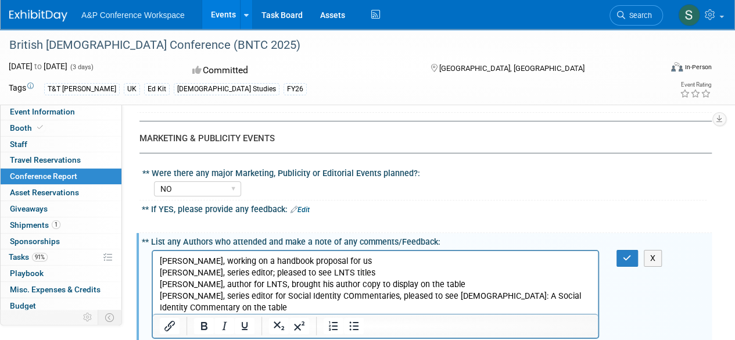
click at [185, 294] on p "[PERSON_NAME], series editor for Social Identity COmmentaries, pleased to see […" at bounding box center [376, 301] width 432 height 23
click at [292, 308] on p "[PERSON_NAME], series editor for Social Identity COmmentaries, pleased to see […" at bounding box center [376, 301] width 432 height 23
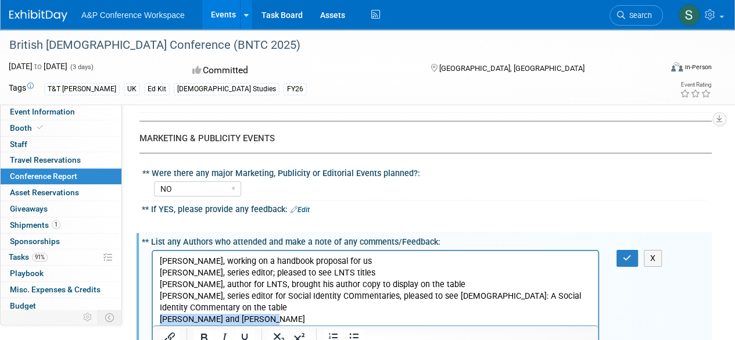
drag, startPoint x: 269, startPoint y: 315, endPoint x: 162, endPoint y: 314, distance: 107.5
click at [162, 314] on p "[PERSON_NAME] and [PERSON_NAME]" at bounding box center [376, 319] width 432 height 12
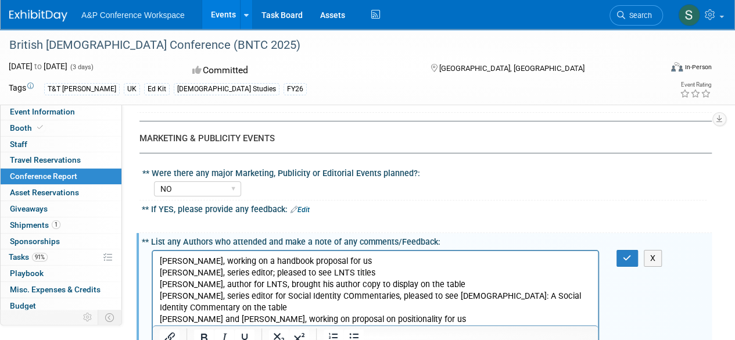
click at [209, 262] on p "[PERSON_NAME], working on a handbook proposal for us" at bounding box center [376, 261] width 432 height 12
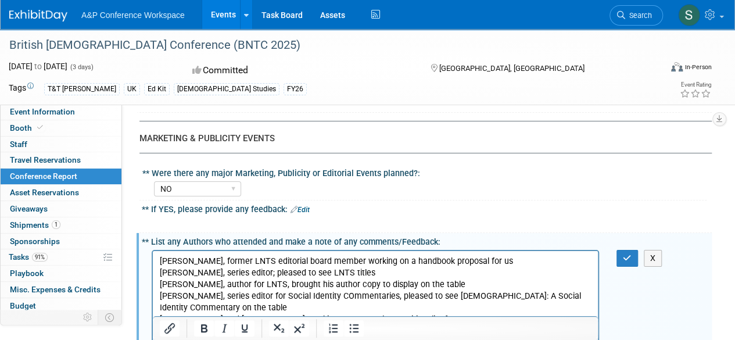
scroll to position [1979, 0]
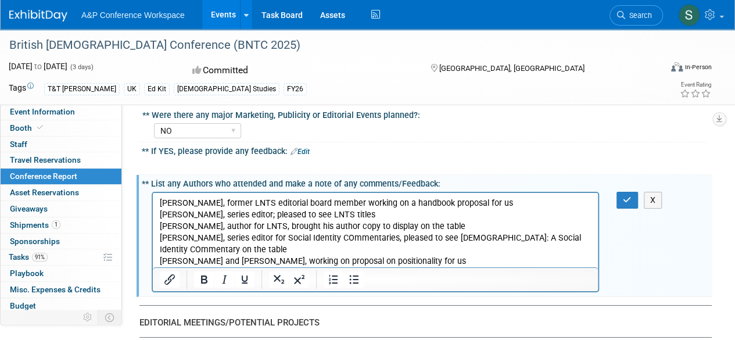
click at [433, 260] on p "[PERSON_NAME] and [PERSON_NAME], working on proposal on positionality for us" at bounding box center [376, 261] width 432 height 12
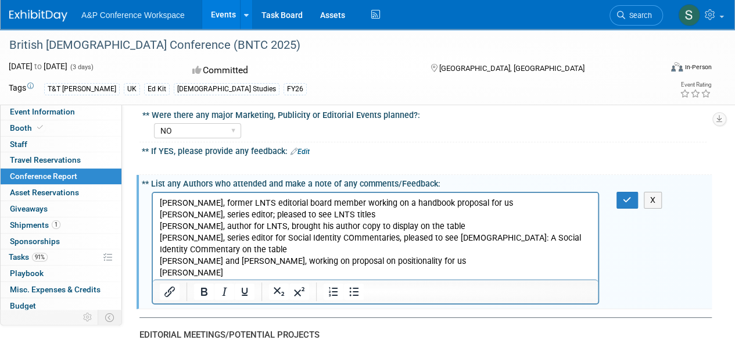
click at [231, 270] on p "[PERSON_NAME]" at bounding box center [376, 273] width 432 height 12
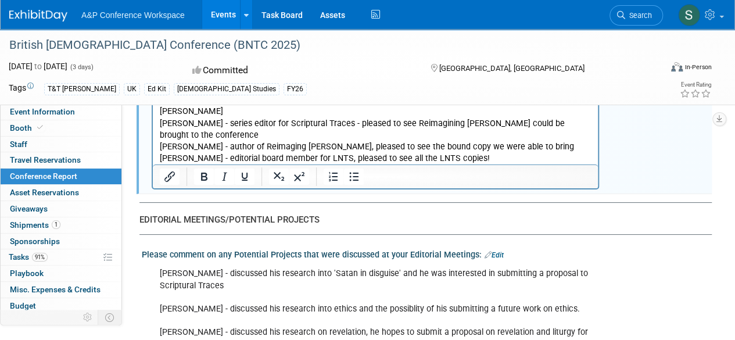
scroll to position [2037, 0]
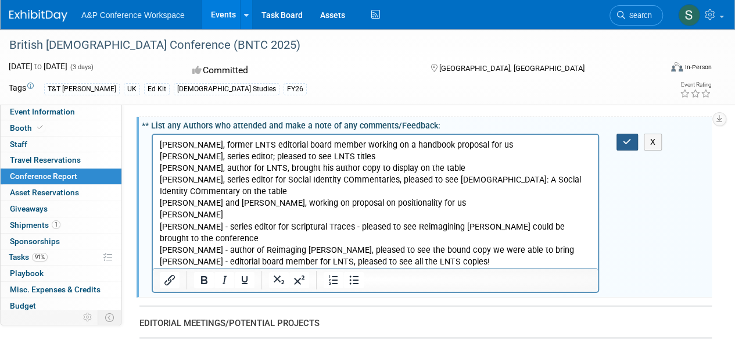
click at [621, 138] on button "button" at bounding box center [626, 142] width 21 height 17
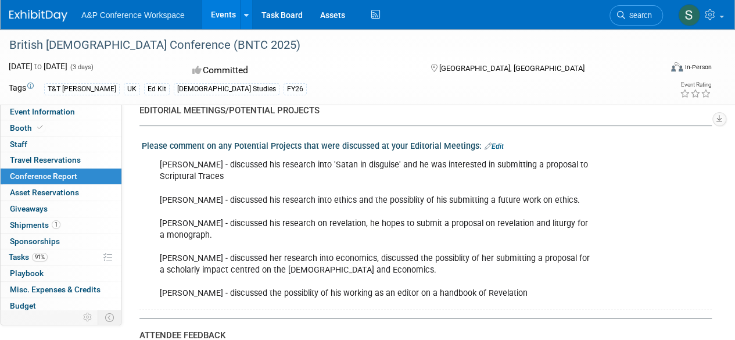
scroll to position [2211, 0]
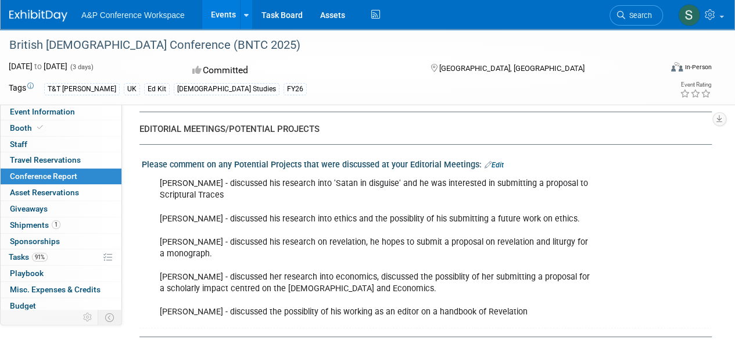
click at [499, 161] on link "Edit" at bounding box center [494, 165] width 19 height 8
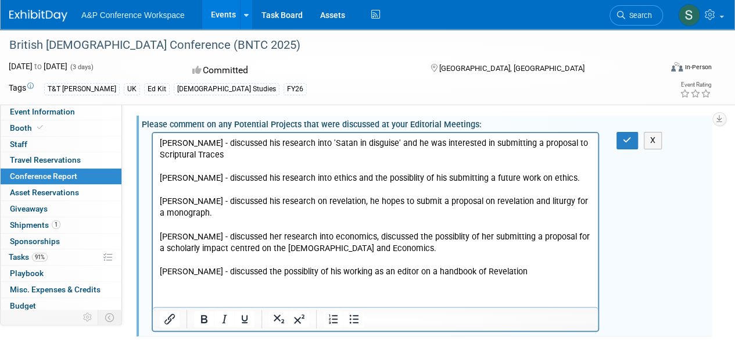
scroll to position [2269, 0]
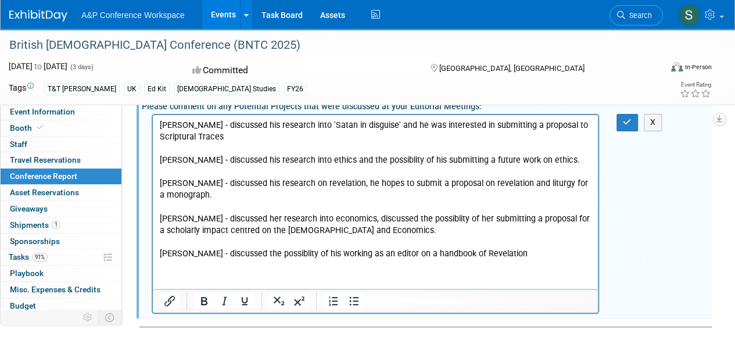
click at [193, 260] on html "[PERSON_NAME] - discussed his research into 'Satan in disguise' and he was inte…" at bounding box center [375, 187] width 445 height 145
click at [171, 260] on html "[PERSON_NAME] - discussed his research into 'Satan in disguise' and he was inte…" at bounding box center [375, 187] width 445 height 145
drag, startPoint x: 165, startPoint y: 276, endPoint x: 339, endPoint y: 265, distance: 174.0
click at [170, 260] on html "[PERSON_NAME] - discussed his research into 'Satan in disguise' and he was inte…" at bounding box center [375, 187] width 445 height 145
click at [508, 258] on p "[PERSON_NAME] - discussed his research into 'Satan in disguise' and he was inte…" at bounding box center [376, 190] width 432 height 140
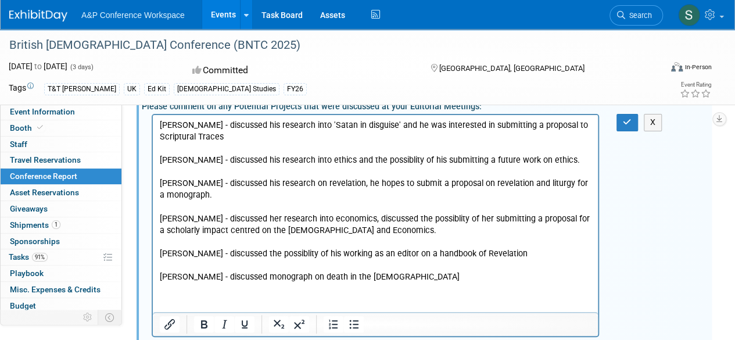
click at [242, 283] on html "[PERSON_NAME] - discussed his research into 'Satan in disguise' and he was inte…" at bounding box center [375, 199] width 445 height 168
click at [621, 116] on button "button" at bounding box center [626, 122] width 21 height 17
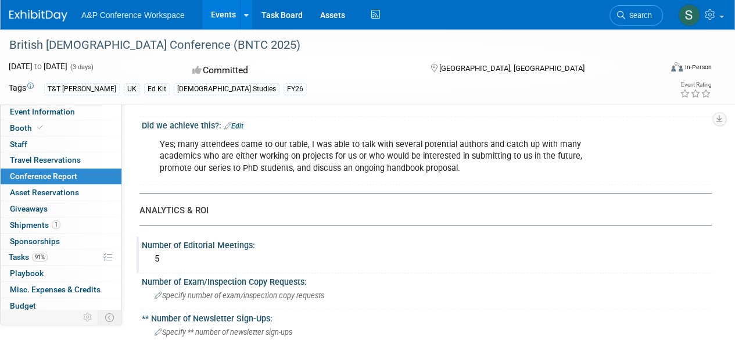
scroll to position [236, 0]
click at [223, 243] on div "Number of Editorial Meetings:" at bounding box center [427, 242] width 570 height 15
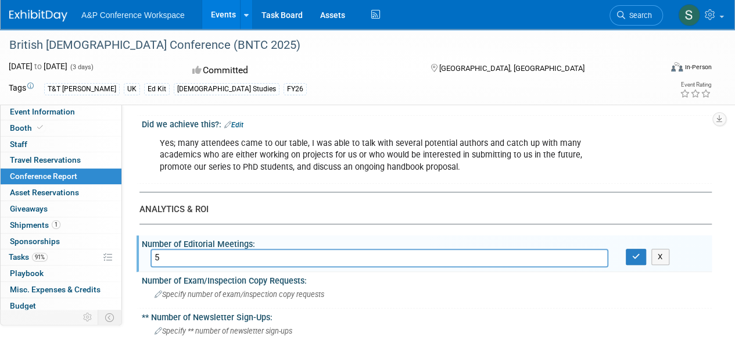
click at [177, 255] on input "5" at bounding box center [379, 258] width 458 height 18
type input "6"
click at [629, 256] on button "button" at bounding box center [636, 257] width 21 height 16
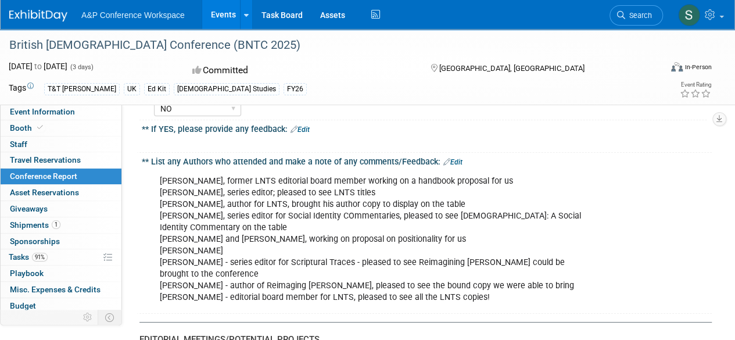
scroll to position [1975, 0]
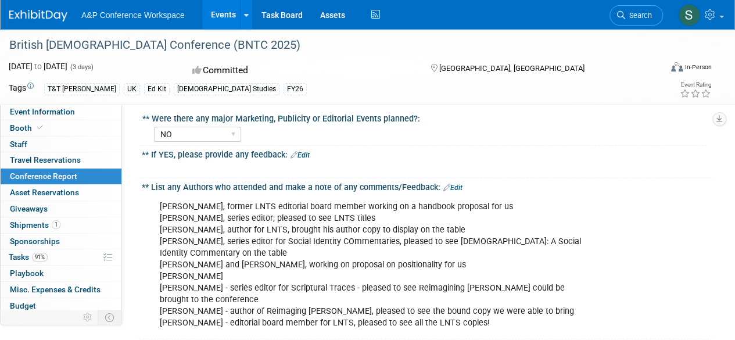
click at [451, 184] on link "Edit" at bounding box center [452, 188] width 19 height 8
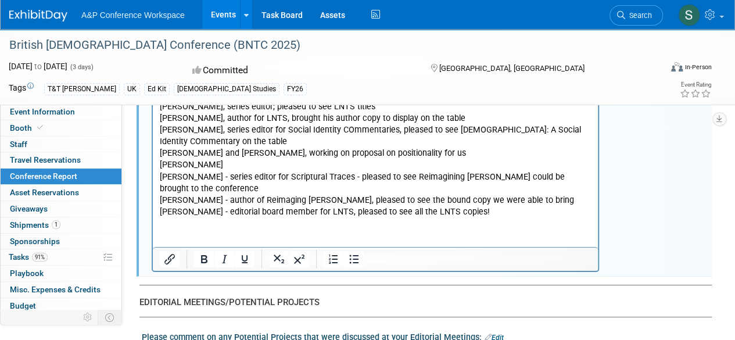
scroll to position [2091, 0]
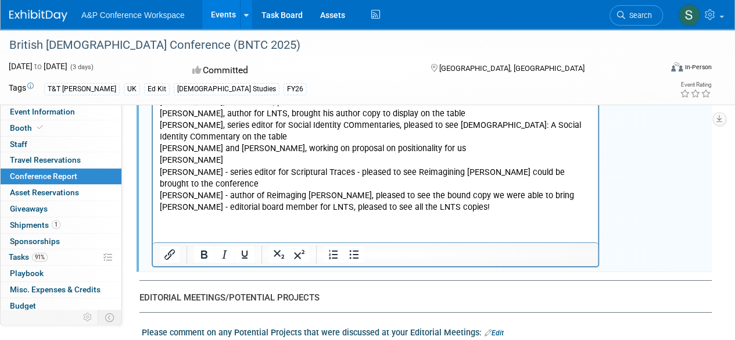
click at [191, 213] on html "[PERSON_NAME], former LNTS editorial board member working on a handbook proposa…" at bounding box center [375, 146] width 445 height 133
click at [495, 203] on p "[PERSON_NAME], former LNTS editorial board member working on a handbook proposa…" at bounding box center [376, 148] width 432 height 128
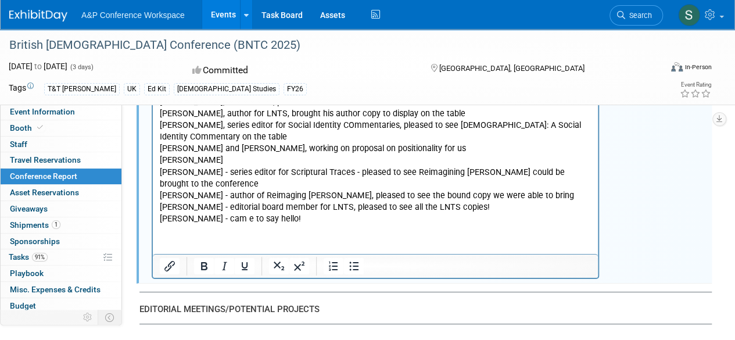
click at [234, 217] on p "[PERSON_NAME] - cam e to say hello!" at bounding box center [376, 219] width 432 height 12
click at [287, 217] on p "[PERSON_NAME] - came to say hello!" at bounding box center [376, 219] width 432 height 12
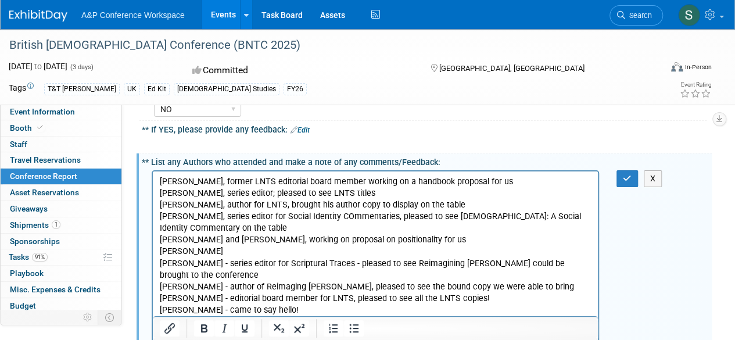
scroll to position [1975, 0]
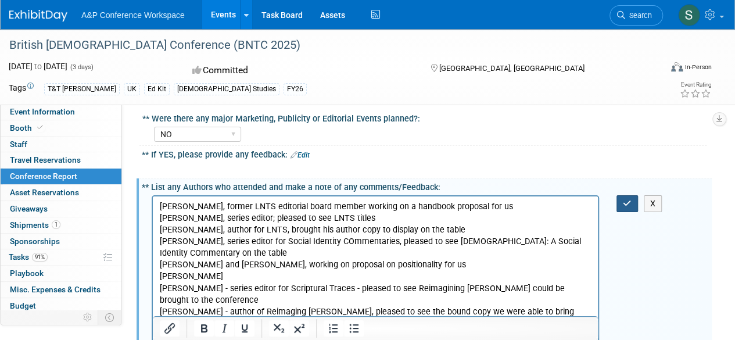
click at [627, 199] on icon "button" at bounding box center [627, 203] width 9 height 8
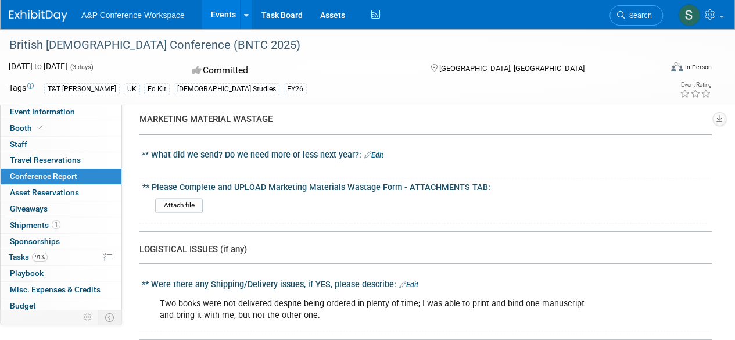
scroll to position [3079, 0]
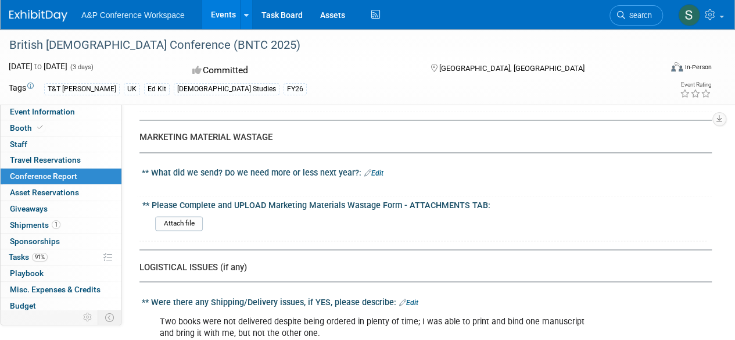
click at [374, 169] on link "Edit" at bounding box center [373, 173] width 19 height 8
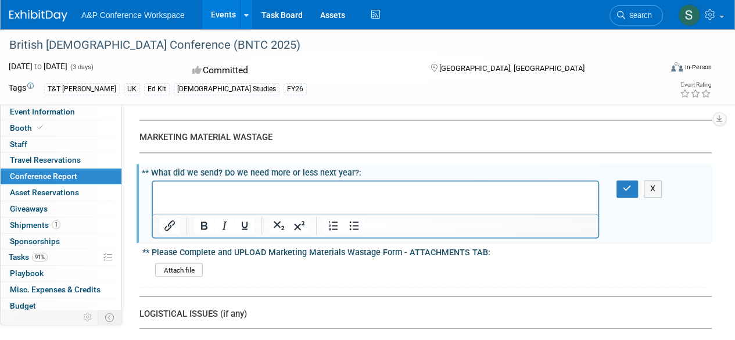
scroll to position [0, 0]
click at [196, 188] on p "Rich Text Area. Press ALT-0 for help." at bounding box center [376, 192] width 432 height 12
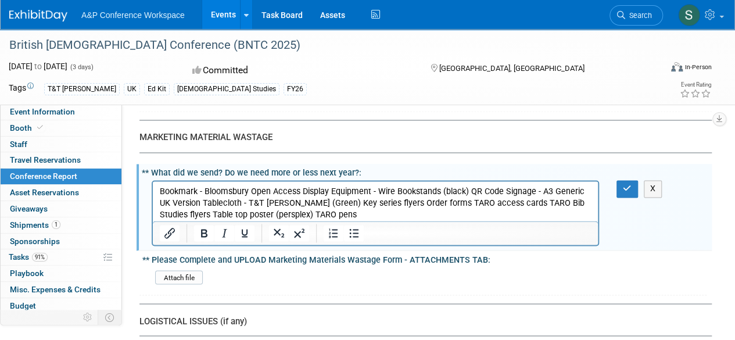
click at [303, 190] on p "Bookmark - Bloomsbury Open Access Display Equipment - Wire Bookstands (black) Q…" at bounding box center [376, 203] width 432 height 35
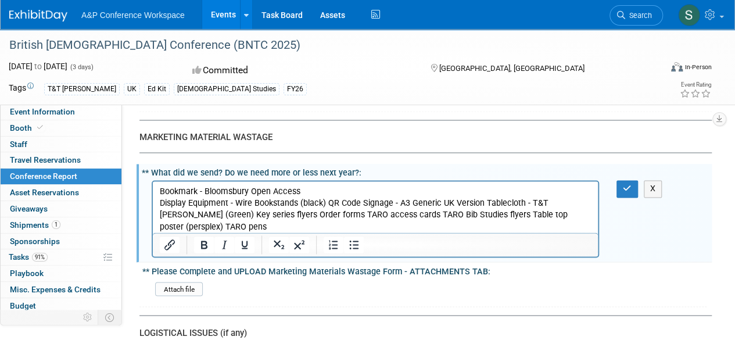
click at [328, 204] on p "Display Equipment - Wire Bookstands (black) QR Code Signage - A3 Generic UK Ver…" at bounding box center [376, 215] width 432 height 35
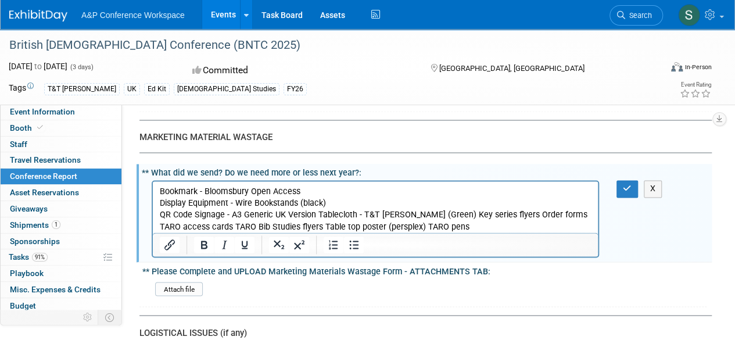
click at [317, 213] on p "QR Code Signage - A3 Generic UK Version Tablecloth - T&T [PERSON_NAME] (Green) …" at bounding box center [376, 220] width 432 height 23
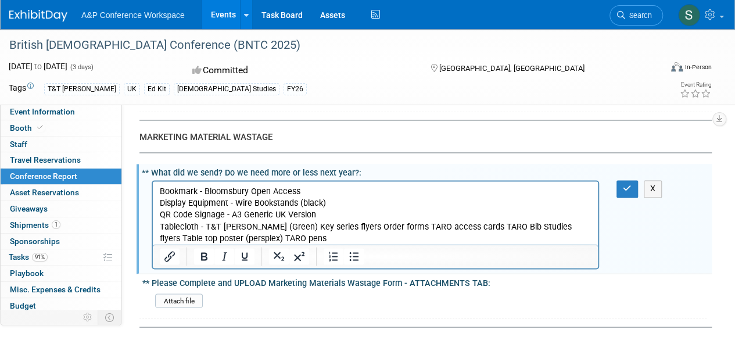
click at [274, 226] on p "Tablecloth - T&T [PERSON_NAME] (Green) Key series flyers Order forms TARO acces…" at bounding box center [376, 232] width 432 height 23
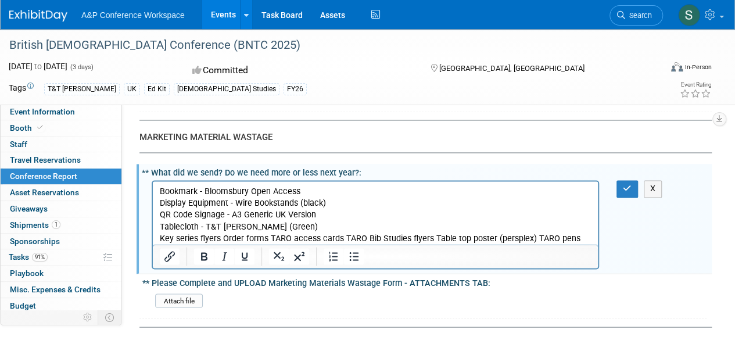
click at [224, 240] on p "Key series flyers Order forms TARO access cards TARO Bib Studies flyers Table t…" at bounding box center [376, 238] width 432 height 12
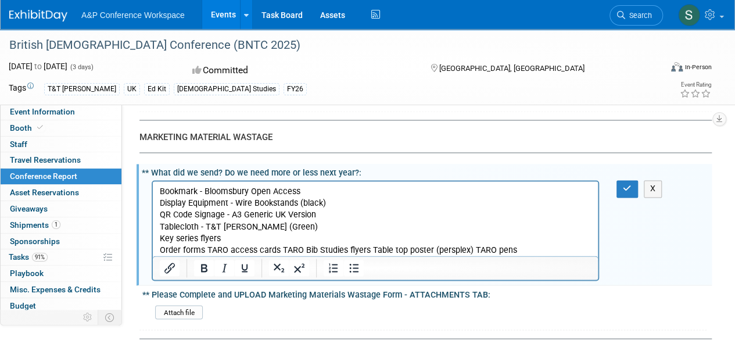
click at [207, 251] on p "Order forms TARO access cards TARO Bib Studies flyers Table top poster (persple…" at bounding box center [376, 250] width 432 height 12
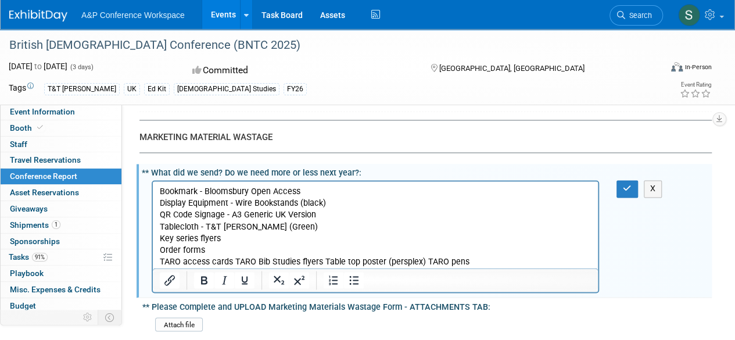
click at [235, 260] on p "TARO access cards TARO Bib Studies flyers Table top poster (persplex) TARO pens" at bounding box center [376, 262] width 432 height 12
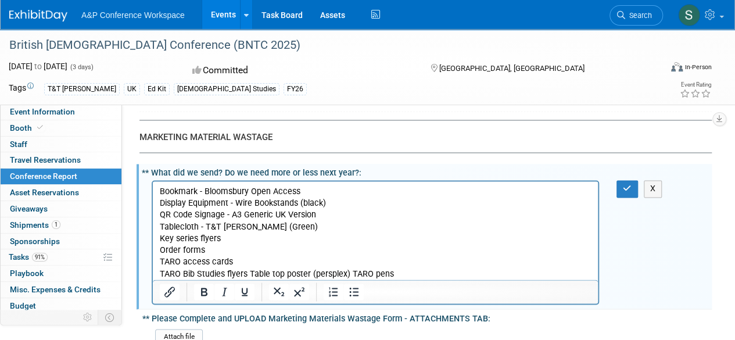
click at [249, 274] on p "TARO Bib Studies flyers Table top poster (persplex) TARO pens" at bounding box center [376, 274] width 432 height 12
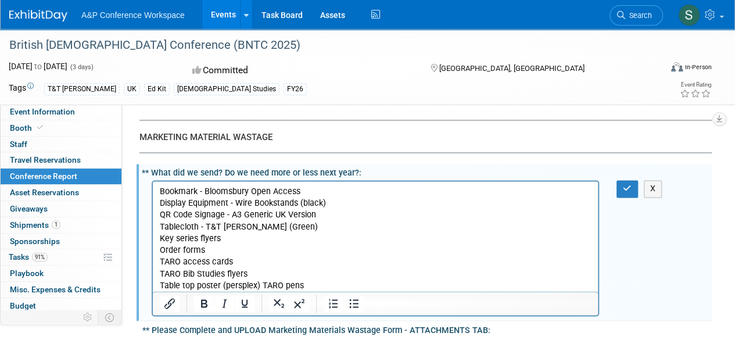
click at [260, 284] on p "Table top poster (persplex) TARO pens" at bounding box center [376, 285] width 432 height 12
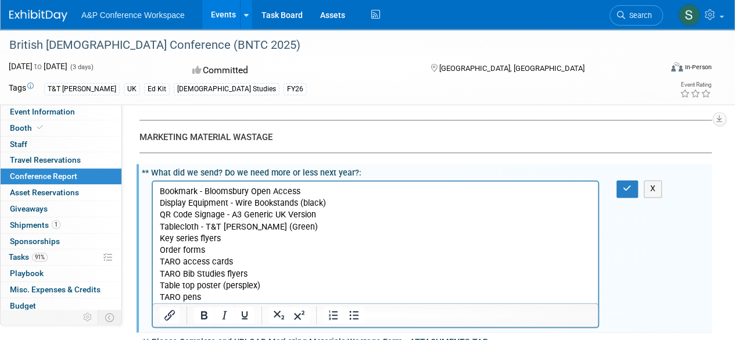
click at [251, 293] on p "TARO pens" at bounding box center [376, 297] width 432 height 12
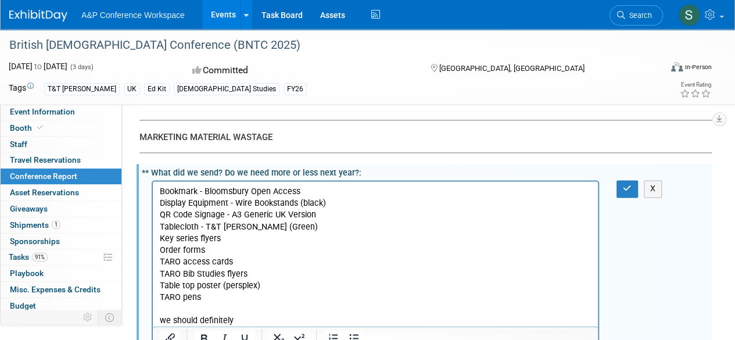
click at [165, 322] on p "we should definitely" at bounding box center [376, 320] width 432 height 12
click at [266, 319] on p "We should definitely" at bounding box center [376, 320] width 432 height 12
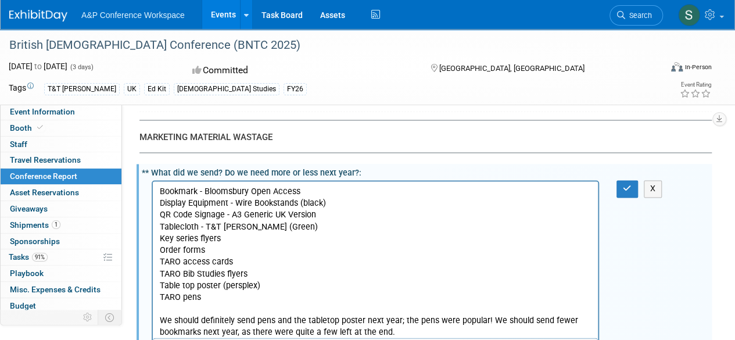
scroll to position [3137, 0]
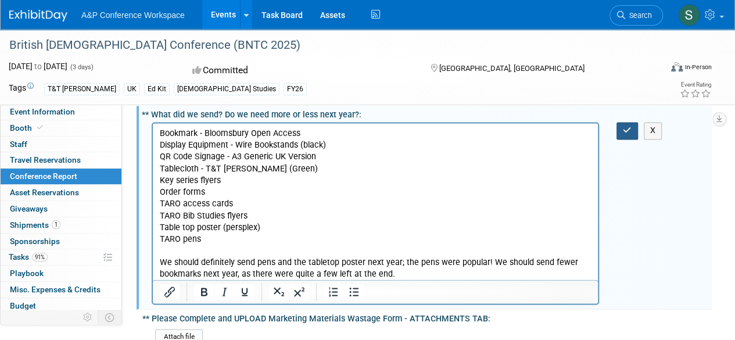
click at [622, 122] on button "button" at bounding box center [626, 130] width 21 height 17
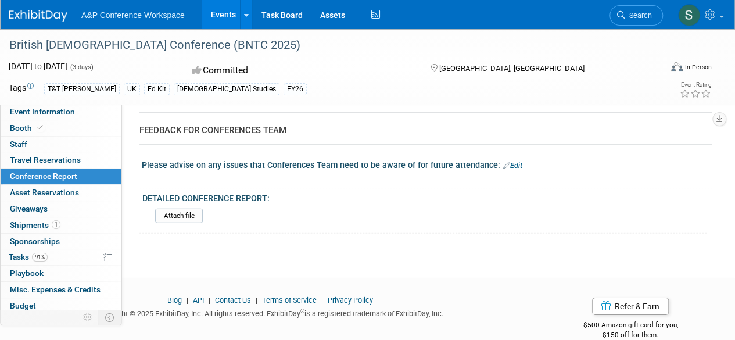
scroll to position [3845, 0]
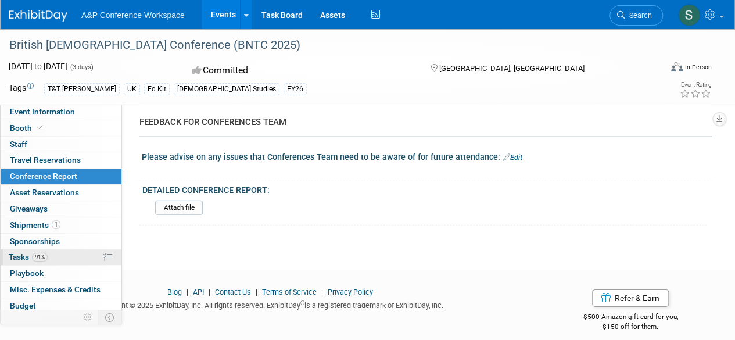
click at [62, 258] on link "91% Tasks 91%" at bounding box center [61, 257] width 121 height 16
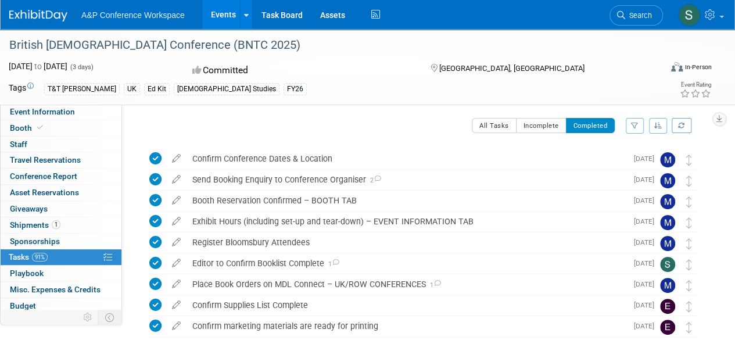
scroll to position [0, 0]
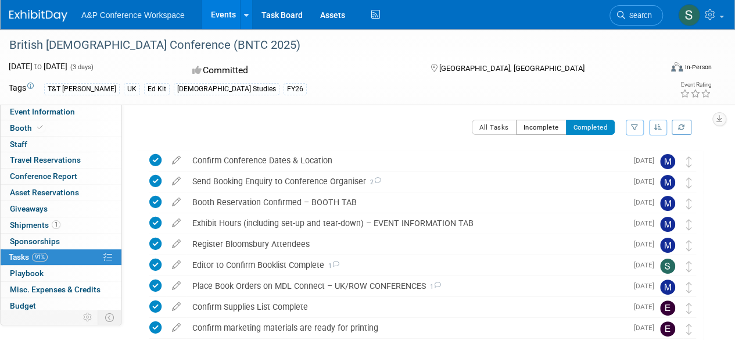
click at [539, 129] on button "Incomplete" at bounding box center [541, 127] width 51 height 15
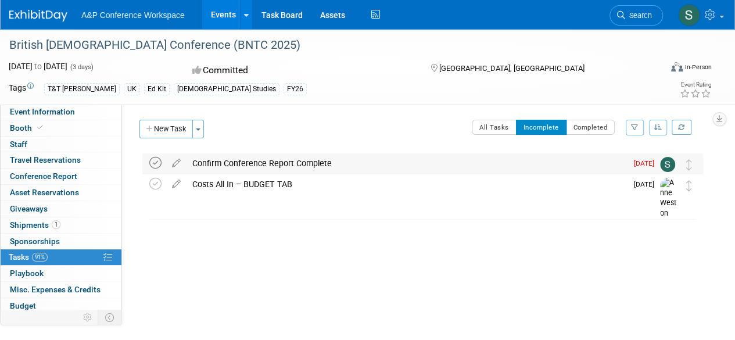
click at [152, 159] on icon at bounding box center [155, 163] width 12 height 12
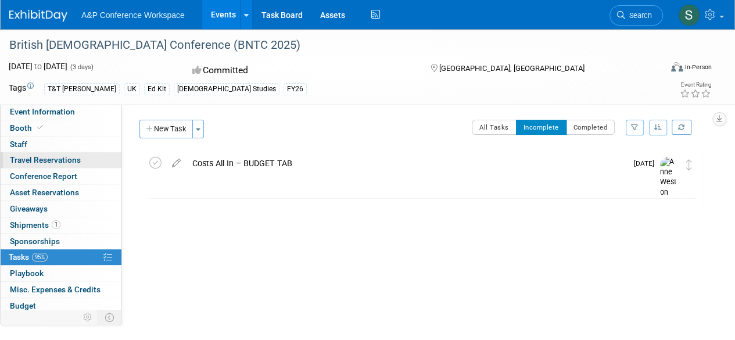
click at [51, 155] on span "Travel Reservations 0" at bounding box center [45, 159] width 71 height 9
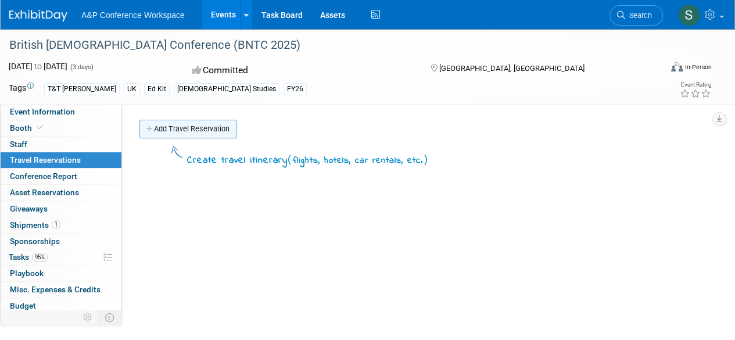
click at [193, 131] on link "Add Travel Reservation" at bounding box center [187, 129] width 97 height 19
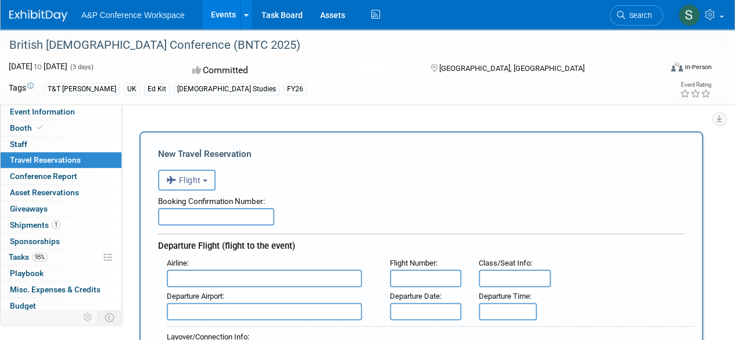
click at [207, 181] on b "button" at bounding box center [205, 181] width 5 height 2
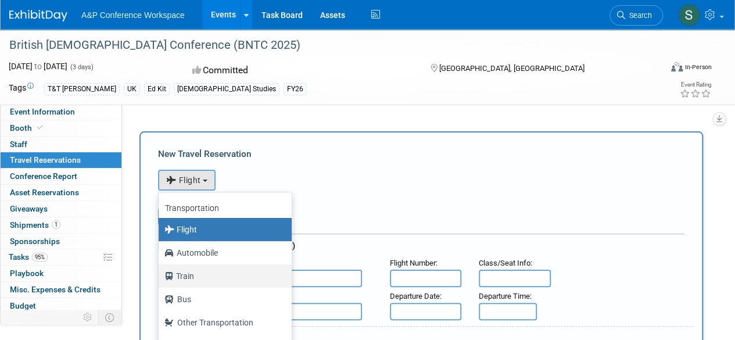
click at [204, 275] on label "Train" at bounding box center [222, 276] width 116 height 19
click at [160, 275] on input "Train" at bounding box center [157, 275] width 8 height 8
select select "2"
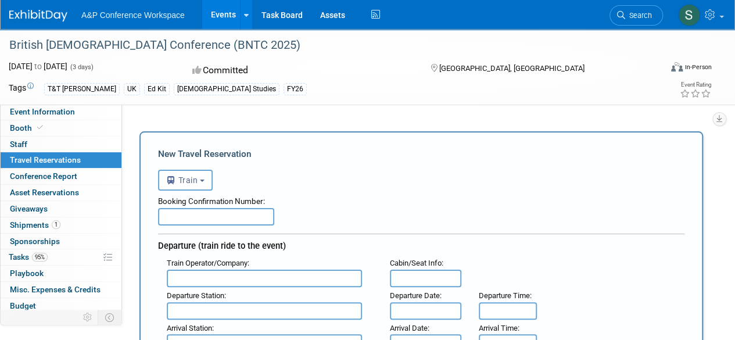
click at [209, 216] on input "text" at bounding box center [216, 216] width 116 height 17
click at [221, 215] on input "text" at bounding box center [216, 216] width 116 height 17
paste input "910718856984"
type input "910718856984"
click at [222, 281] on input "text" at bounding box center [264, 278] width 195 height 17
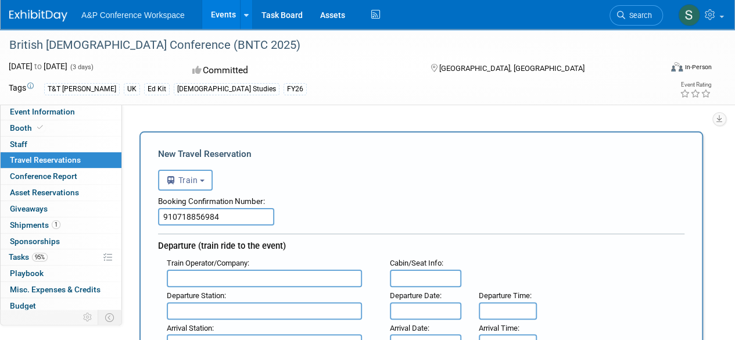
click at [209, 275] on input "text" at bounding box center [264, 278] width 195 height 17
type input "Avanti West Coast"
click at [402, 275] on input "text" at bounding box center [425, 278] width 71 height 17
paste input "Carriage F, Seat 62, Window"
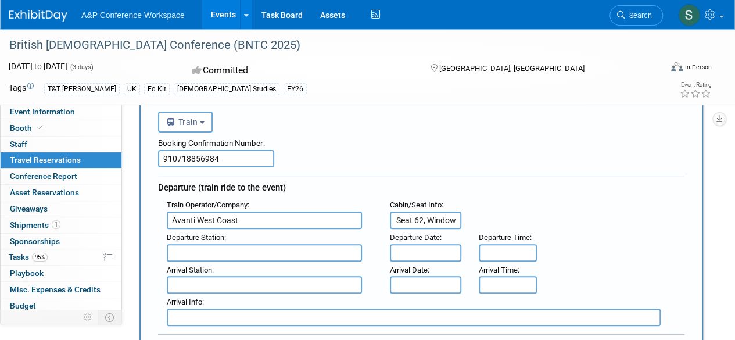
type input "Carriage F, Seat 62, Window"
click at [208, 242] on div "Departure Station :" at bounding box center [270, 237] width 206 height 13
click at [204, 245] on input "text" at bounding box center [264, 252] width 195 height 17
type input "London Euston"
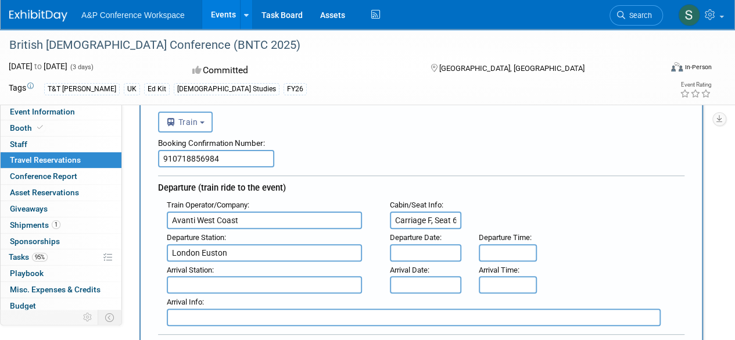
click at [423, 254] on input "text" at bounding box center [425, 252] width 71 height 17
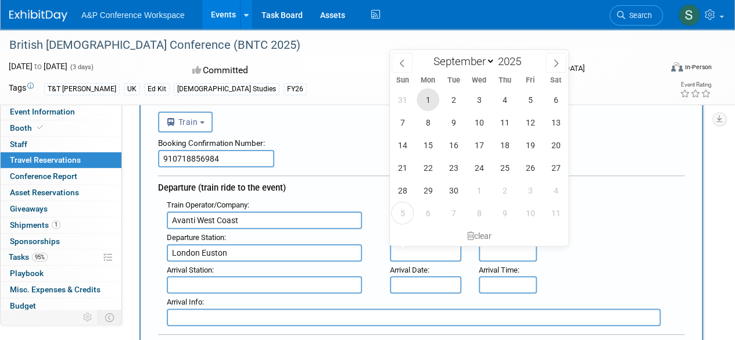
click at [429, 94] on span "1" at bounding box center [428, 99] width 23 height 23
type input "[DATE]"
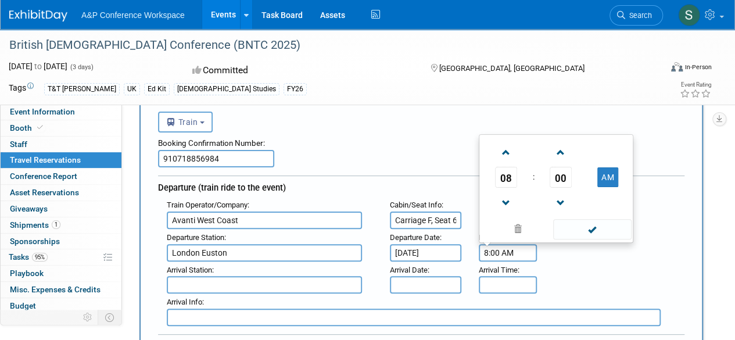
click at [500, 255] on input "8:00 AM" at bounding box center [508, 252] width 58 height 17
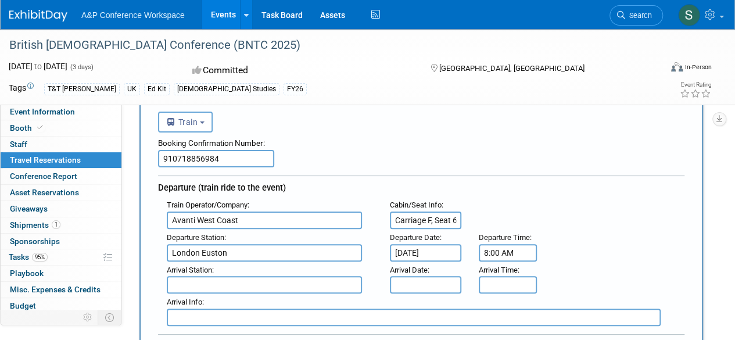
click at [512, 254] on input "8:00 AM" at bounding box center [508, 252] width 58 height 17
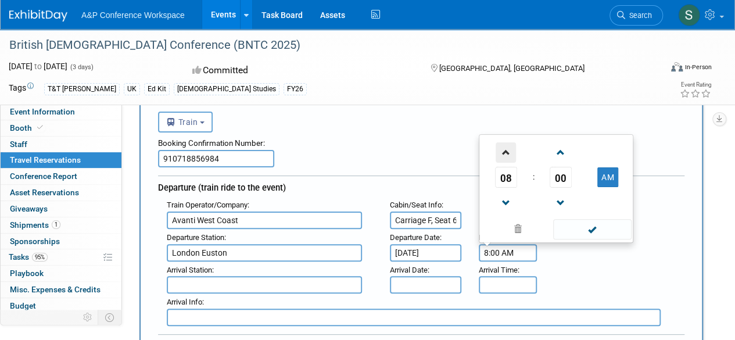
click at [505, 153] on span at bounding box center [506, 152] width 20 height 20
click at [559, 200] on span at bounding box center [560, 203] width 20 height 20
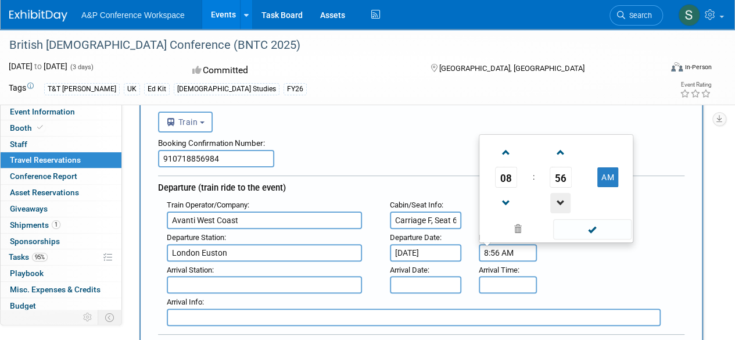
click at [559, 200] on span at bounding box center [560, 203] width 20 height 20
click at [504, 149] on span at bounding box center [506, 152] width 20 height 20
type input "9:53 AM"
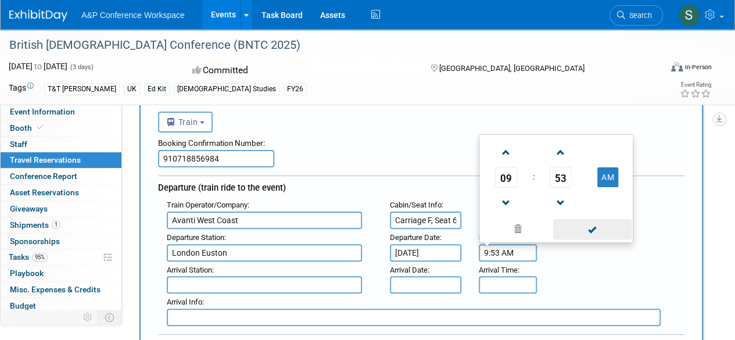
click at [597, 233] on span at bounding box center [592, 229] width 78 height 20
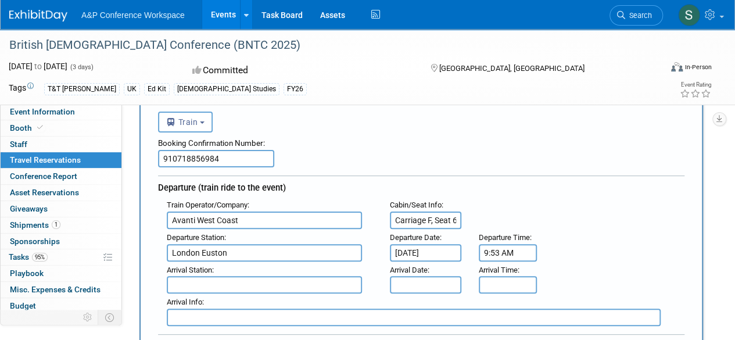
click at [259, 289] on input "text" at bounding box center [264, 284] width 195 height 17
click at [234, 278] on input "text" at bounding box center [264, 284] width 195 height 17
paste input "Manchester Piccadilly"
type input "Manchester Piccadilly"
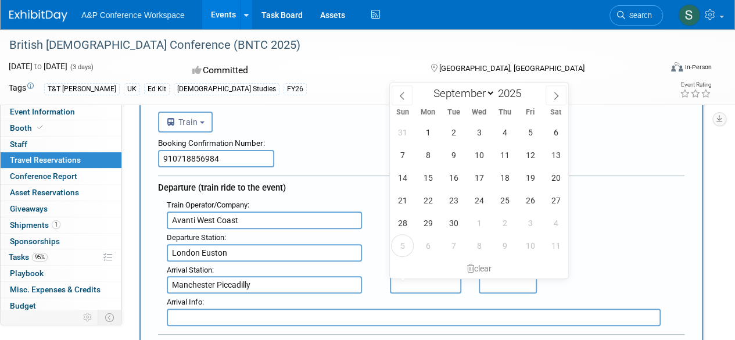
click at [417, 287] on input "text" at bounding box center [425, 284] width 71 height 17
click at [431, 131] on span "1" at bounding box center [428, 132] width 23 height 23
type input "[DATE]"
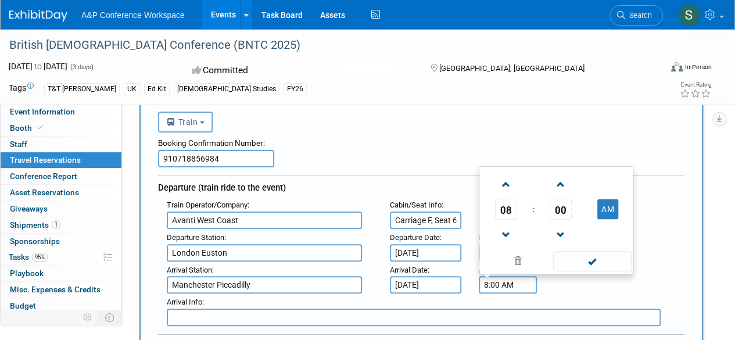
click at [511, 285] on input "8:00 AM" at bounding box center [508, 284] width 58 height 17
click at [503, 184] on span at bounding box center [506, 184] width 20 height 20
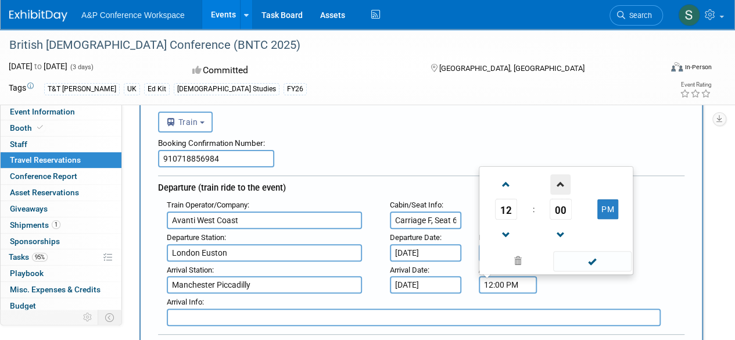
click at [561, 184] on span at bounding box center [560, 184] width 20 height 20
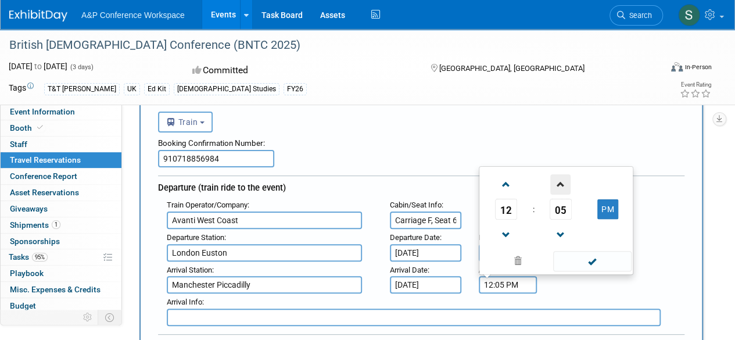
click at [561, 184] on span at bounding box center [560, 184] width 20 height 20
click at [561, 234] on span at bounding box center [560, 235] width 20 height 20
type input "12:05 PM"
click at [588, 259] on span at bounding box center [592, 261] width 78 height 20
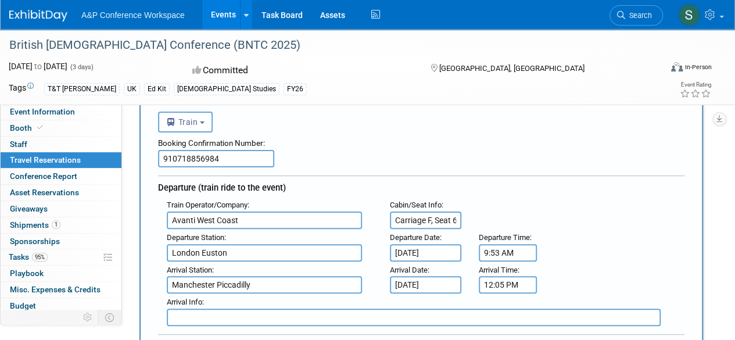
click at [422, 179] on div "Departure (train ride to the event)" at bounding box center [421, 185] width 526 height 21
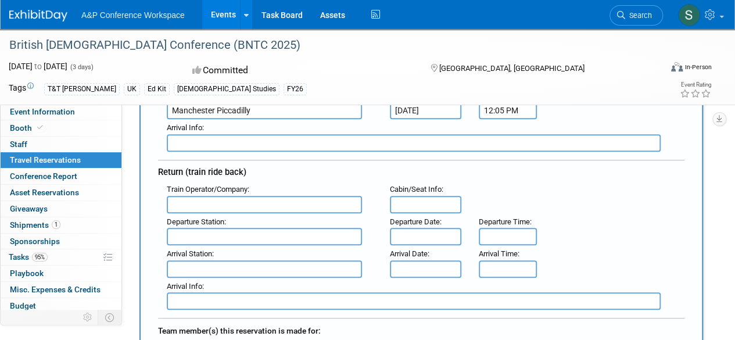
click at [245, 198] on input "text" at bounding box center [264, 204] width 195 height 17
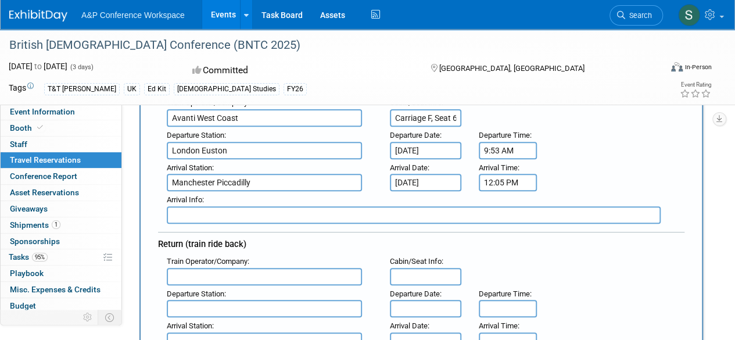
scroll to position [58, 0]
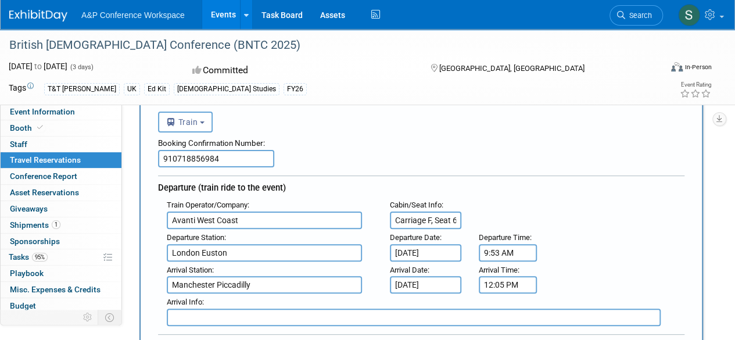
drag, startPoint x: 249, startPoint y: 220, endPoint x: 171, endPoint y: 220, distance: 77.3
click at [171, 220] on input "Avanti West Coast" at bounding box center [264, 219] width 195 height 17
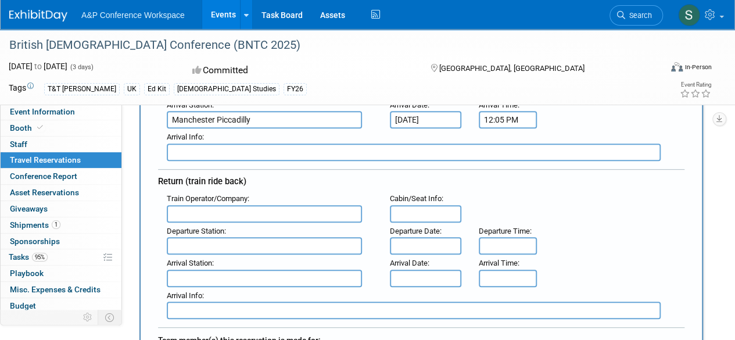
scroll to position [232, 0]
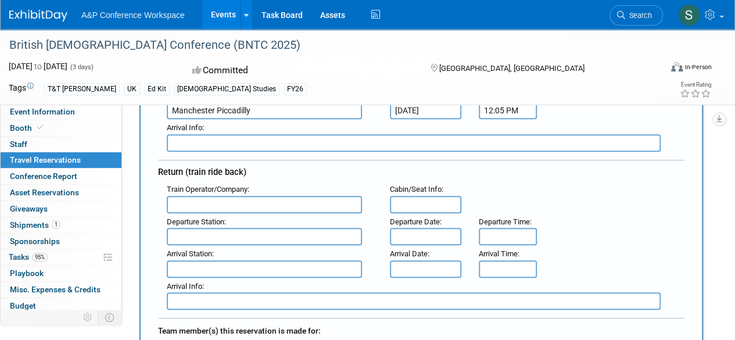
click at [226, 204] on input "text" at bounding box center [264, 204] width 195 height 17
paste input "Avanti West Coast"
type input "Avanti West Coast"
click at [228, 241] on input "text" at bounding box center [264, 236] width 195 height 17
type input "Manchester Picadilly"
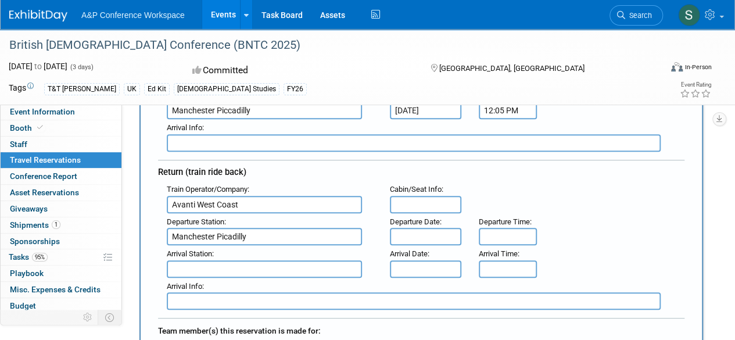
click at [211, 264] on input "text" at bounding box center [264, 268] width 195 height 17
type input "London Euston"
click at [210, 298] on input "text" at bounding box center [414, 300] width 494 height 17
click at [184, 298] on input "OPen return" at bounding box center [414, 300] width 494 height 17
type input "Open return"
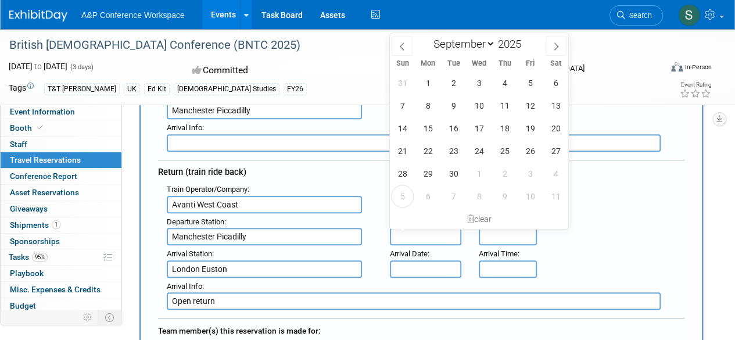
click at [421, 235] on input "text" at bounding box center [425, 236] width 71 height 17
click at [479, 81] on span "3" at bounding box center [479, 82] width 23 height 23
type input "[DATE]"
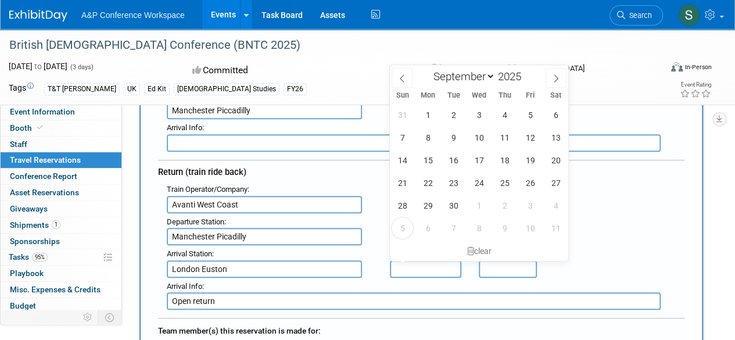
click at [436, 262] on input "text" at bounding box center [425, 268] width 71 height 17
click at [482, 114] on span "3" at bounding box center [479, 114] width 23 height 23
type input "[DATE]"
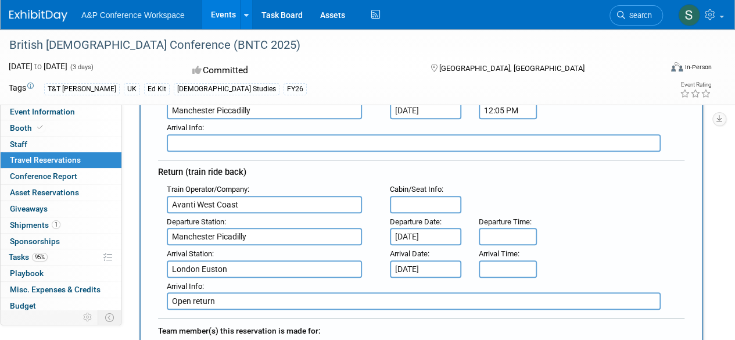
click at [584, 210] on div "Train Operator/Company : Avanti West Coast : Cabin/Seat Info :" at bounding box center [425, 197] width 535 height 33
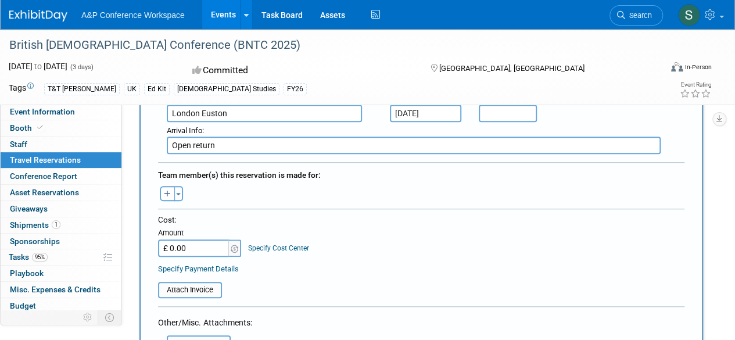
scroll to position [407, 0]
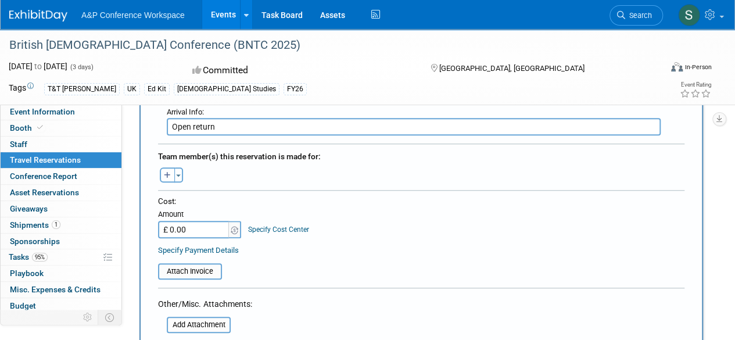
click at [170, 175] on icon "button" at bounding box center [167, 176] width 7 height 8
select select
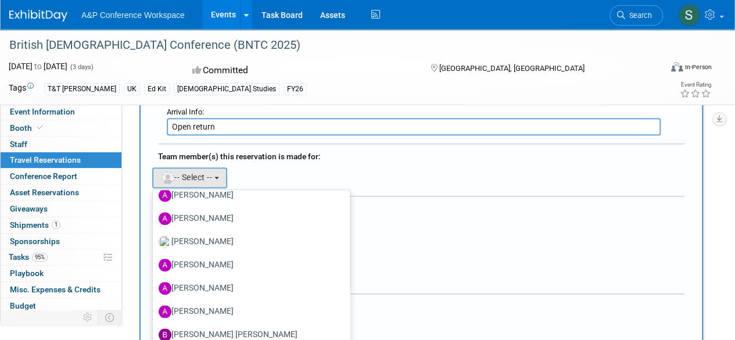
scroll to position [5808, 0]
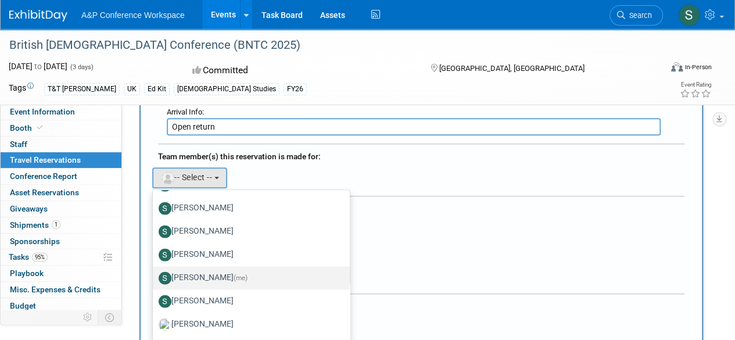
click at [187, 271] on label "[PERSON_NAME] (me)" at bounding box center [249, 277] width 180 height 19
click at [155, 272] on input "[PERSON_NAME] (me)" at bounding box center [151, 276] width 8 height 8
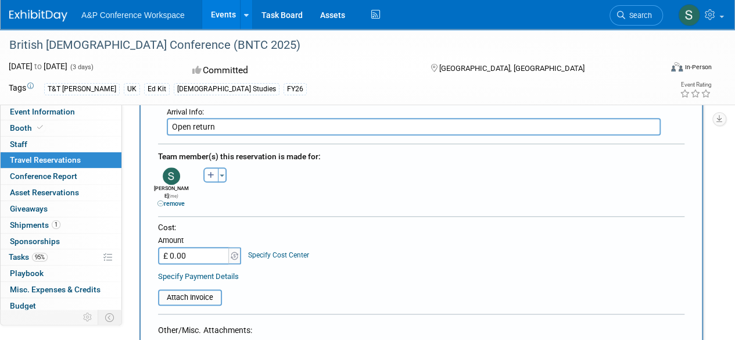
click at [207, 247] on input "£ 0.00" at bounding box center [194, 255] width 73 height 17
click at [190, 247] on input "£ 0.00" at bounding box center [194, 255] width 73 height 17
drag, startPoint x: 195, startPoint y: 243, endPoint x: 167, endPoint y: 242, distance: 27.9
click at [167, 247] on input "£ 0.00" at bounding box center [194, 255] width 73 height 17
paste input "121.79"
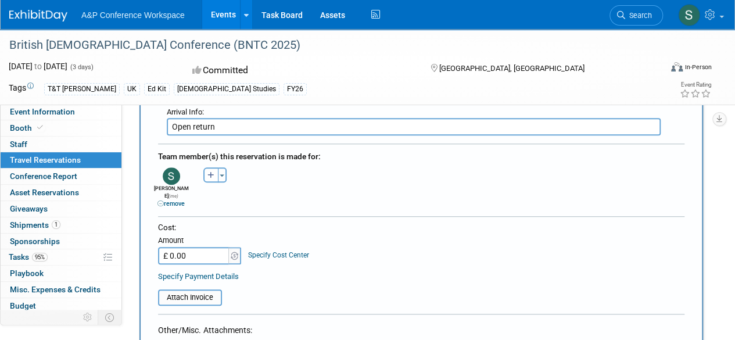
type input "£ 121.79"
click at [205, 290] on input "file" at bounding box center [151, 297] width 138 height 14
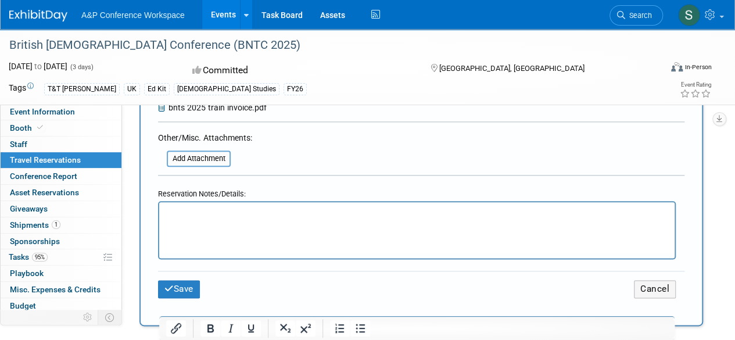
scroll to position [639, 0]
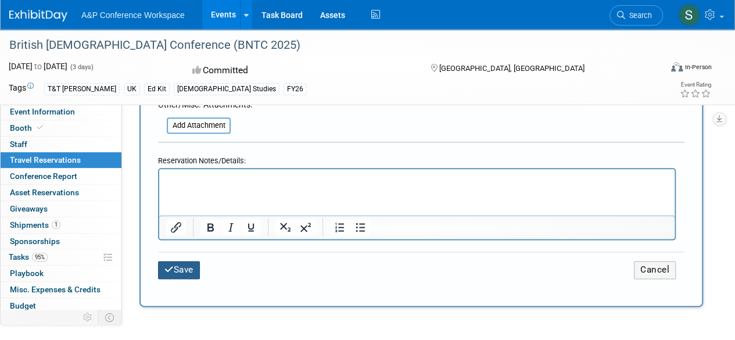
click at [173, 265] on icon "submit" at bounding box center [168, 269] width 9 height 9
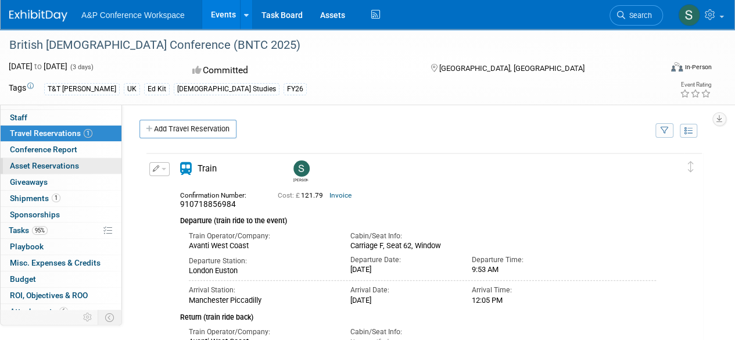
scroll to position [50, 0]
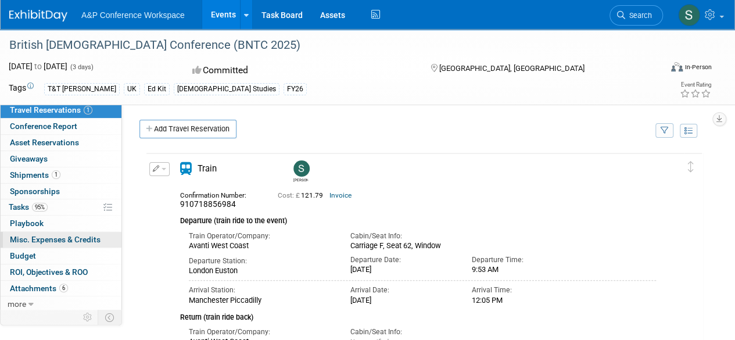
click at [62, 235] on span "Misc. Expenses & Credits 0" at bounding box center [55, 239] width 91 height 9
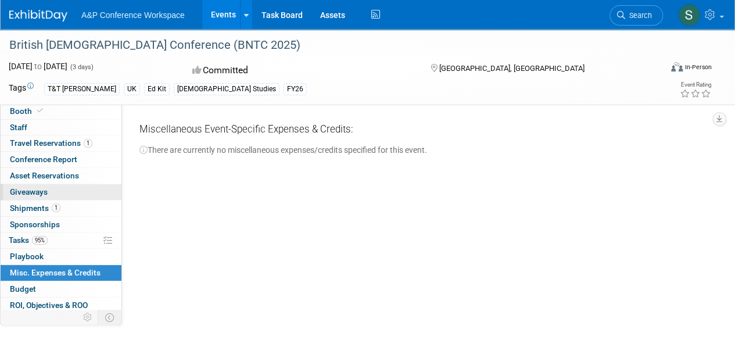
scroll to position [0, 0]
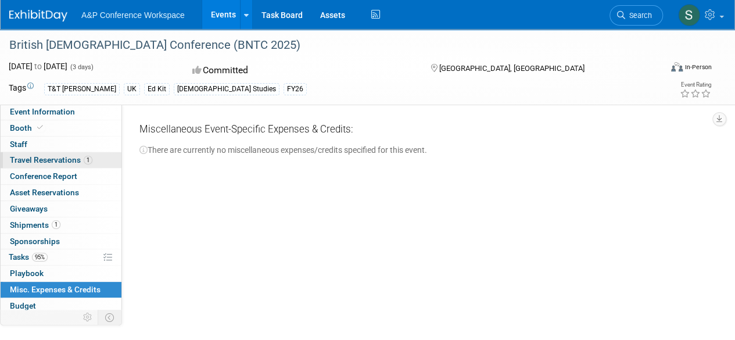
click at [40, 158] on span "Travel Reservations 1" at bounding box center [51, 159] width 82 height 9
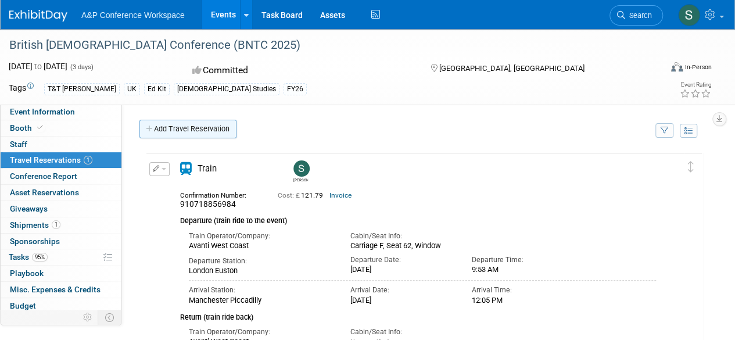
click at [192, 125] on link "Add Travel Reservation" at bounding box center [187, 129] width 97 height 19
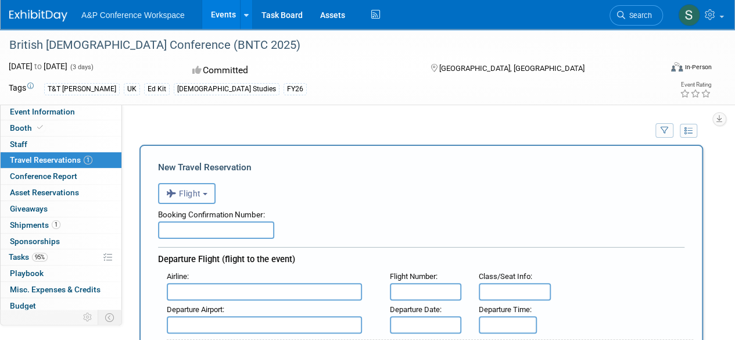
click at [204, 193] on button "Flight" at bounding box center [187, 193] width 58 height 21
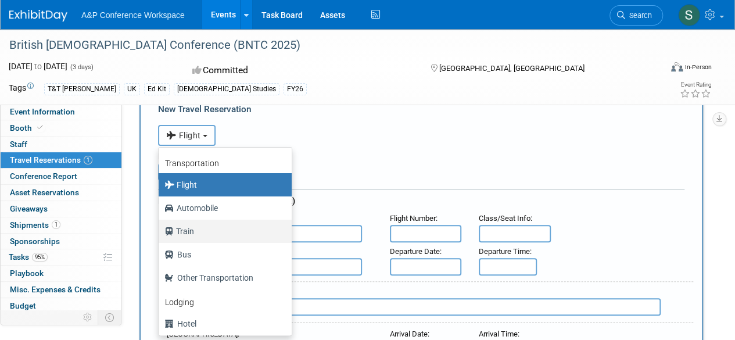
scroll to position [49, 0]
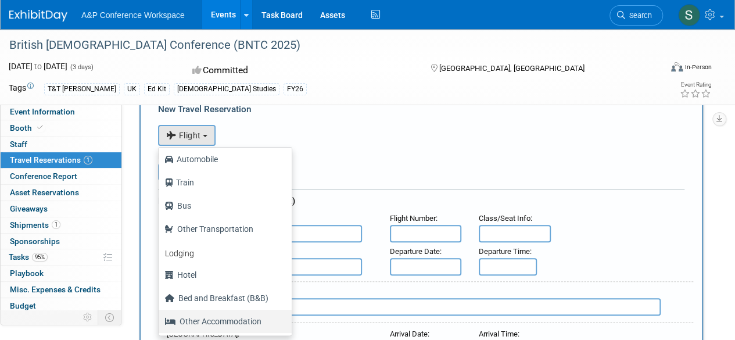
click at [214, 319] on label "Other Accommodation" at bounding box center [222, 321] width 116 height 19
click at [160, 319] on input "Other Accommodation" at bounding box center [157, 320] width 8 height 8
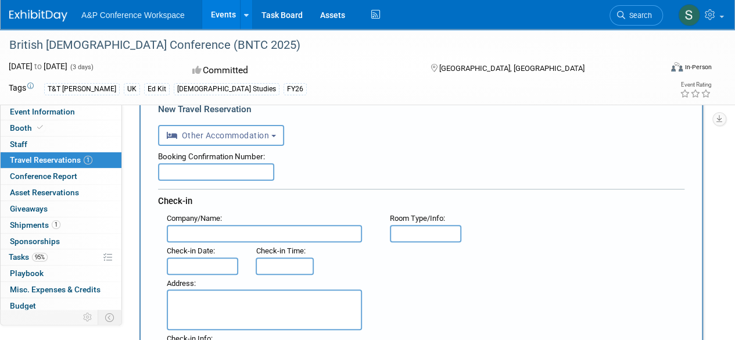
click at [212, 236] on input "text" at bounding box center [264, 233] width 195 height 17
click at [252, 135] on span "Other Accommodation" at bounding box center [217, 135] width 103 height 9
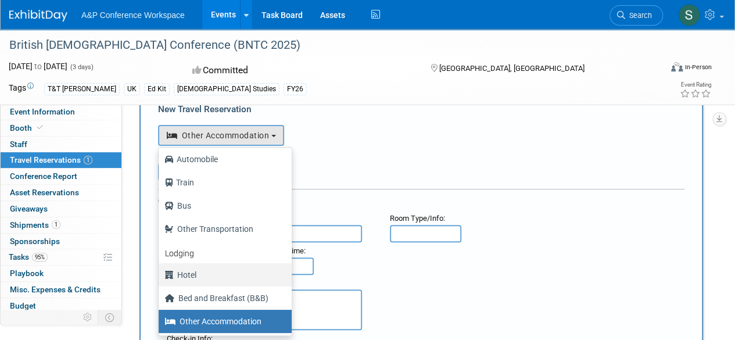
click at [196, 274] on label "Hotel" at bounding box center [222, 274] width 116 height 19
click at [160, 274] on input "Hotel" at bounding box center [157, 274] width 8 height 8
select select "6"
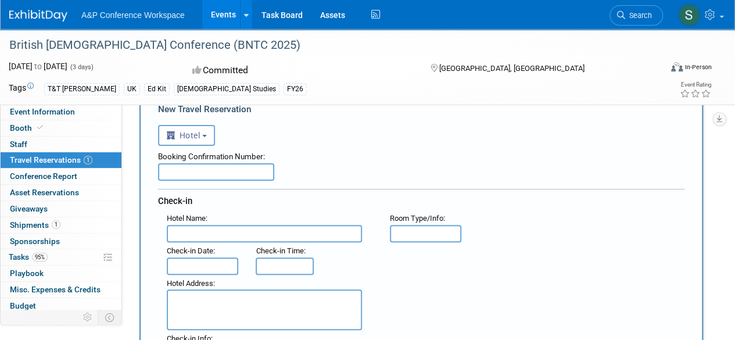
click at [200, 232] on input "text" at bounding box center [264, 233] width 195 height 17
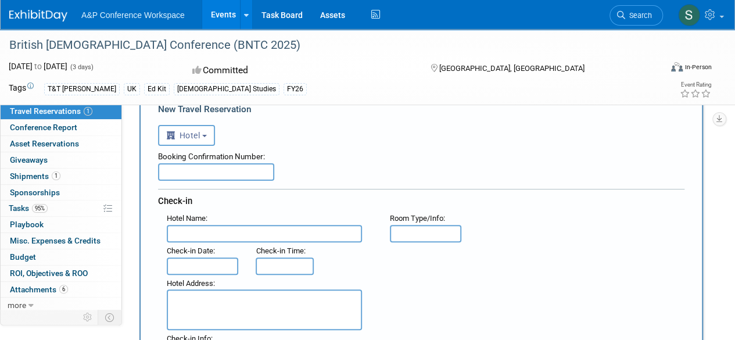
scroll to position [50, 0]
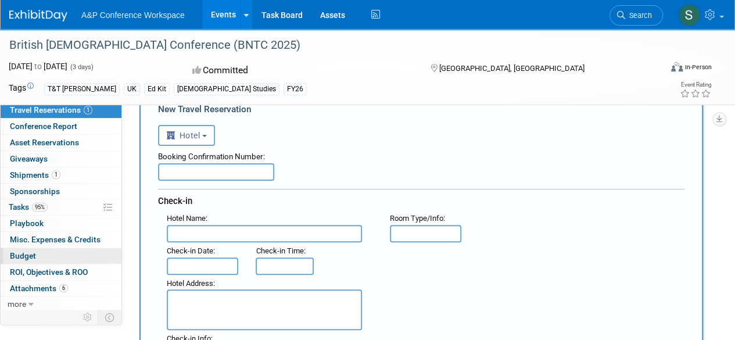
click at [39, 252] on link "Budget" at bounding box center [61, 256] width 121 height 16
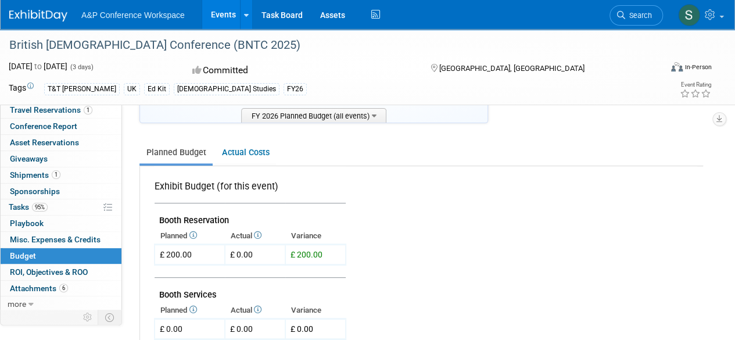
scroll to position [116, 0]
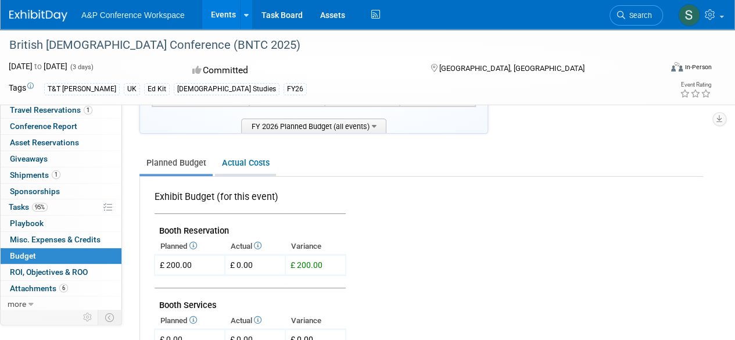
click at [247, 164] on link "Actual Costs" at bounding box center [245, 162] width 61 height 21
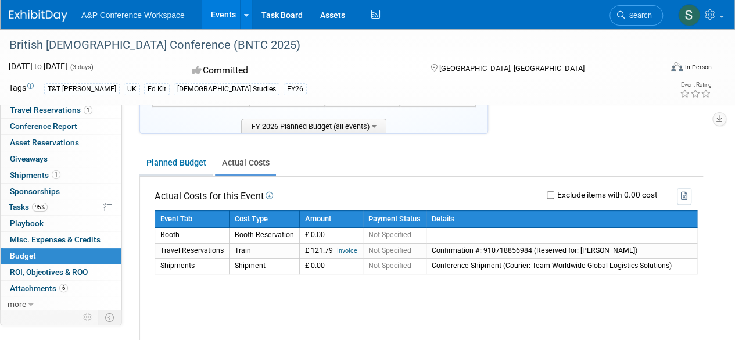
click at [172, 164] on link "Planned Budget" at bounding box center [175, 162] width 73 height 21
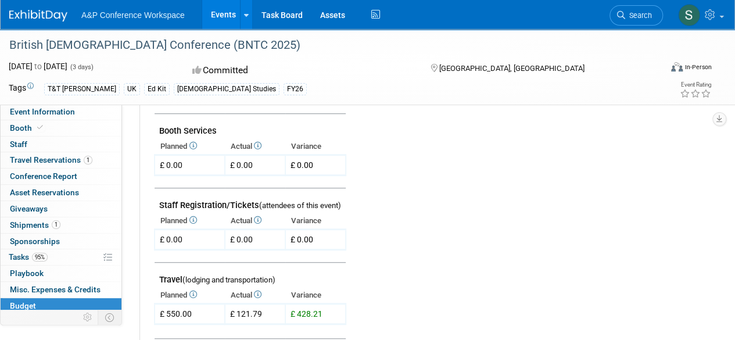
scroll to position [349, 0]
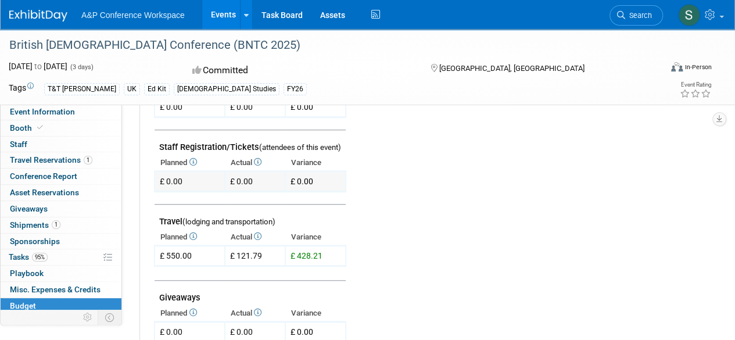
click at [180, 181] on div "£ 0.00" at bounding box center [171, 181] width 23 height 12
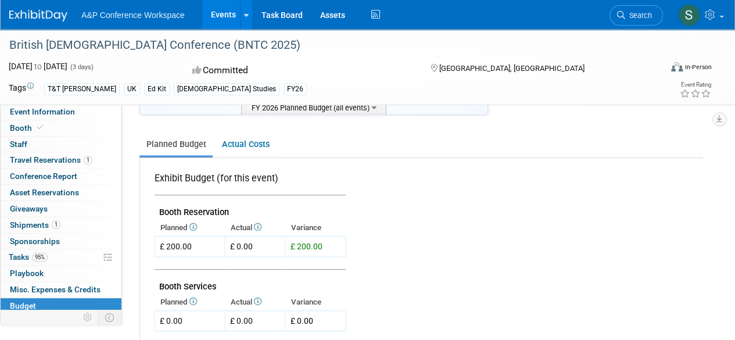
scroll to position [116, 0]
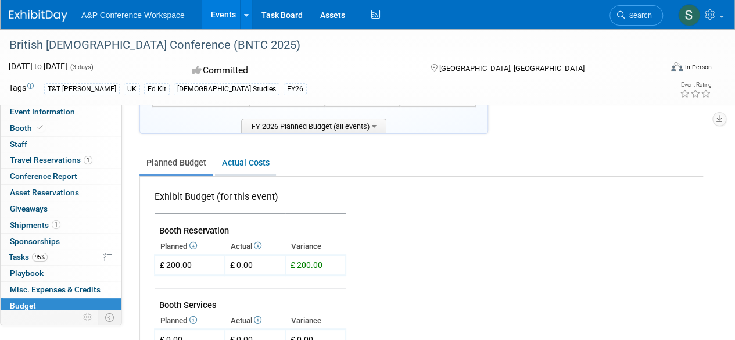
click at [244, 165] on link "Actual Costs" at bounding box center [245, 162] width 61 height 21
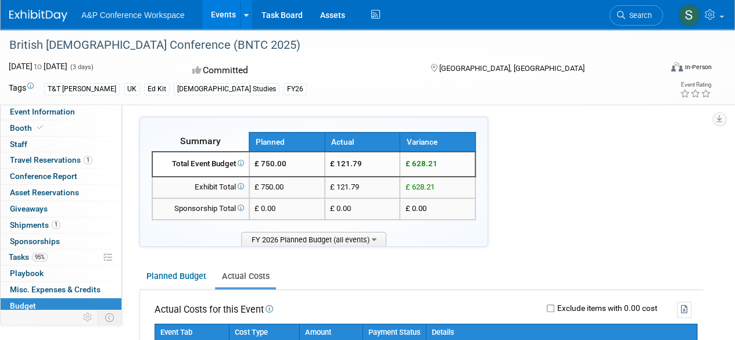
scroll to position [0, 0]
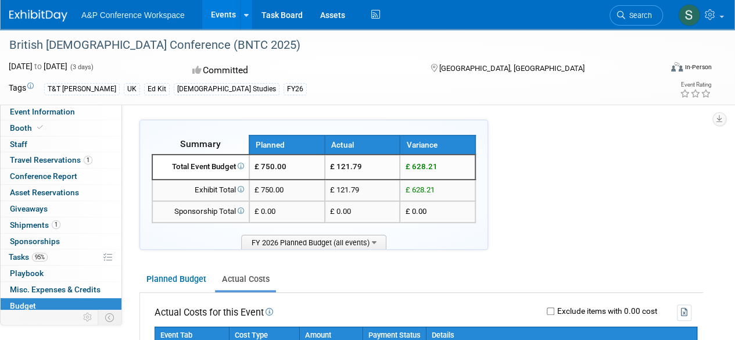
click at [278, 167] on span "£ 750.00" at bounding box center [270, 166] width 32 height 9
click at [180, 284] on link "Planned Budget" at bounding box center [175, 278] width 73 height 21
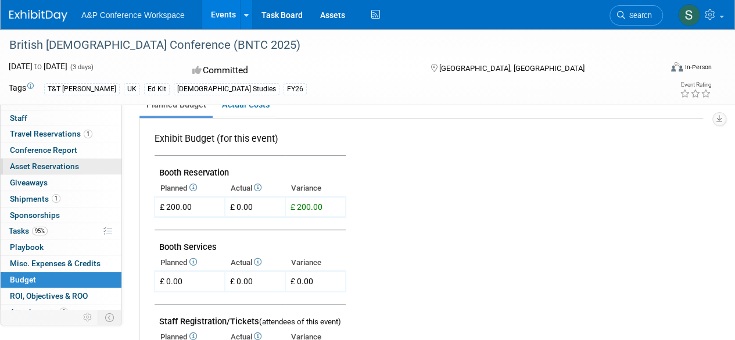
scroll to position [50, 0]
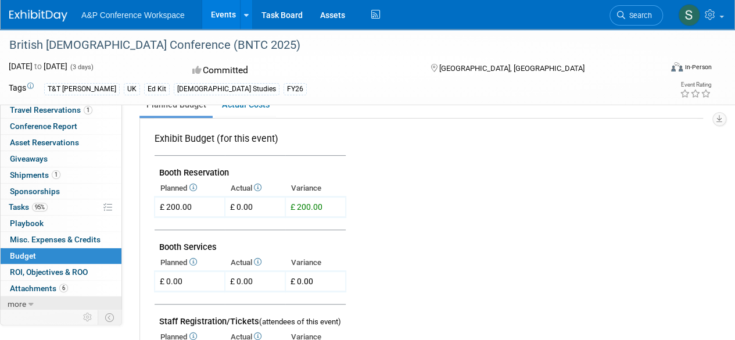
click at [26, 307] on link "more" at bounding box center [61, 304] width 121 height 16
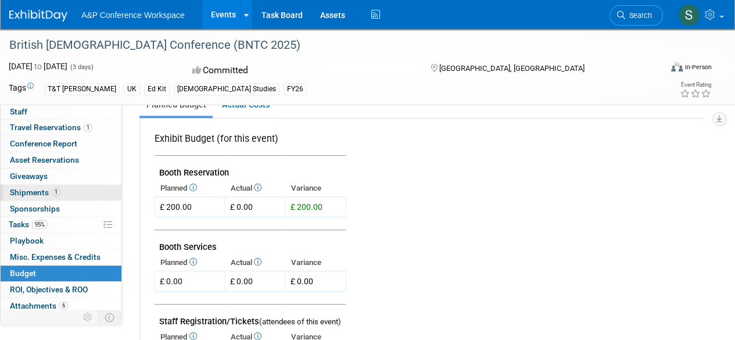
scroll to position [58, 0]
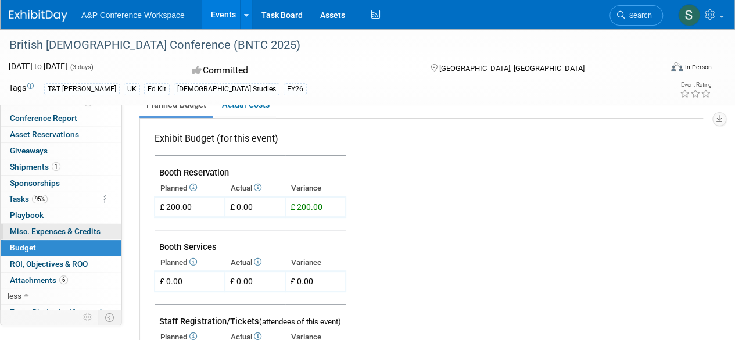
click at [54, 227] on span "Misc. Expenses & Credits 0" at bounding box center [55, 231] width 91 height 9
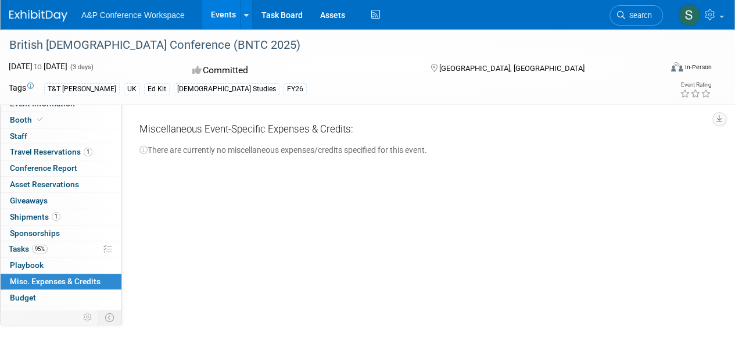
scroll to position [0, 0]
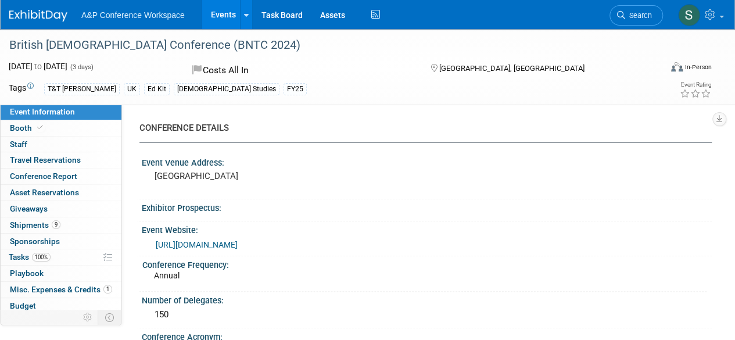
scroll to position [1272, 0]
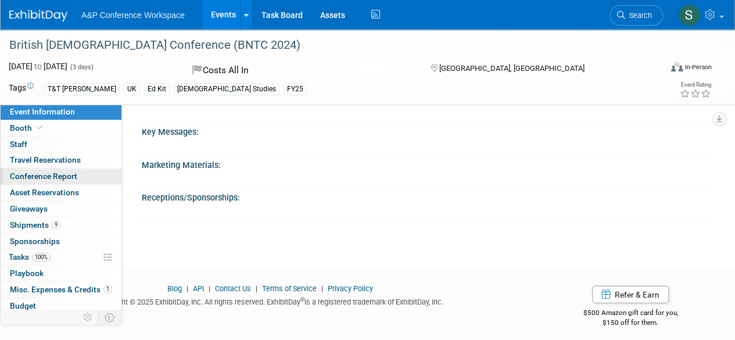
click at [55, 177] on span "Conference Report" at bounding box center [43, 175] width 67 height 9
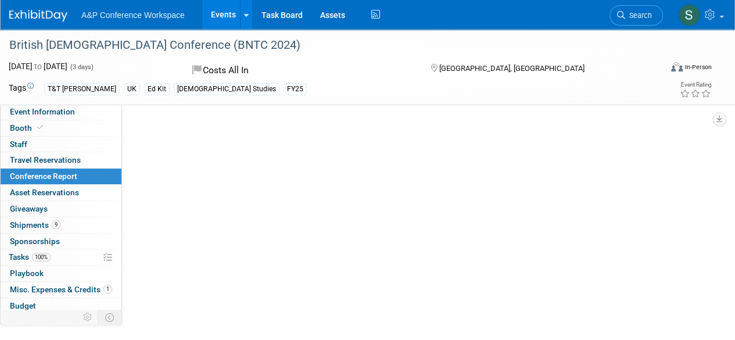
select select "NO"
select select "YES"
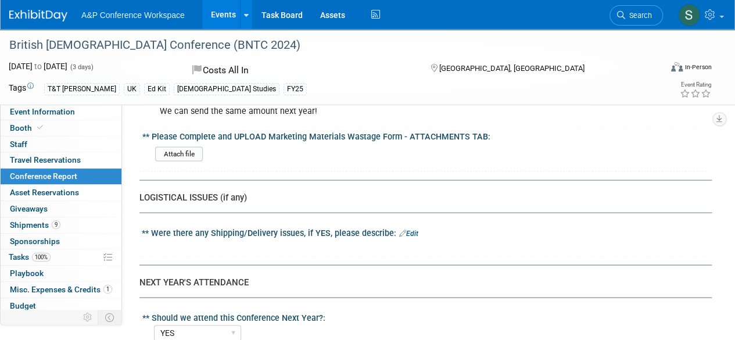
scroll to position [3311, 0]
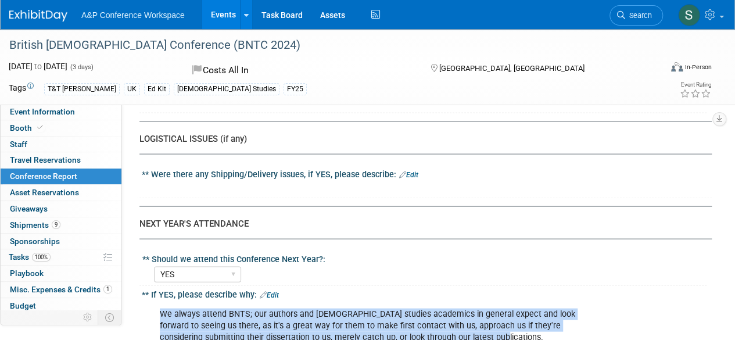
drag, startPoint x: 160, startPoint y: 198, endPoint x: 435, endPoint y: 223, distance: 275.4
click at [435, 303] on div "We always attend BNTS; our authors and [DEMOGRAPHIC_DATA] studies academics in …" at bounding box center [375, 326] width 447 height 46
copy div "We always attend BNTS; our authors and [DEMOGRAPHIC_DATA] studies academics in …"
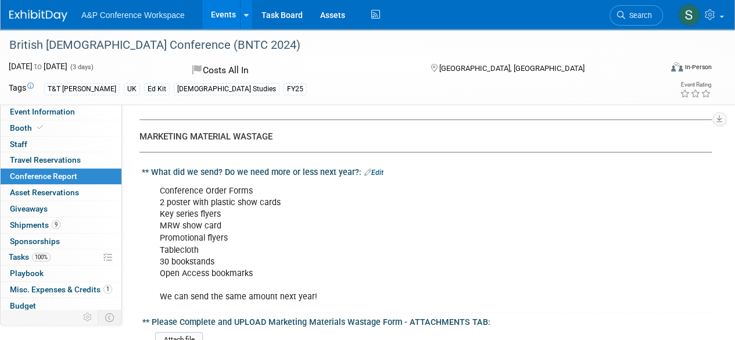
scroll to position [2947, 0]
